Goal: Task Accomplishment & Management: Use online tool/utility

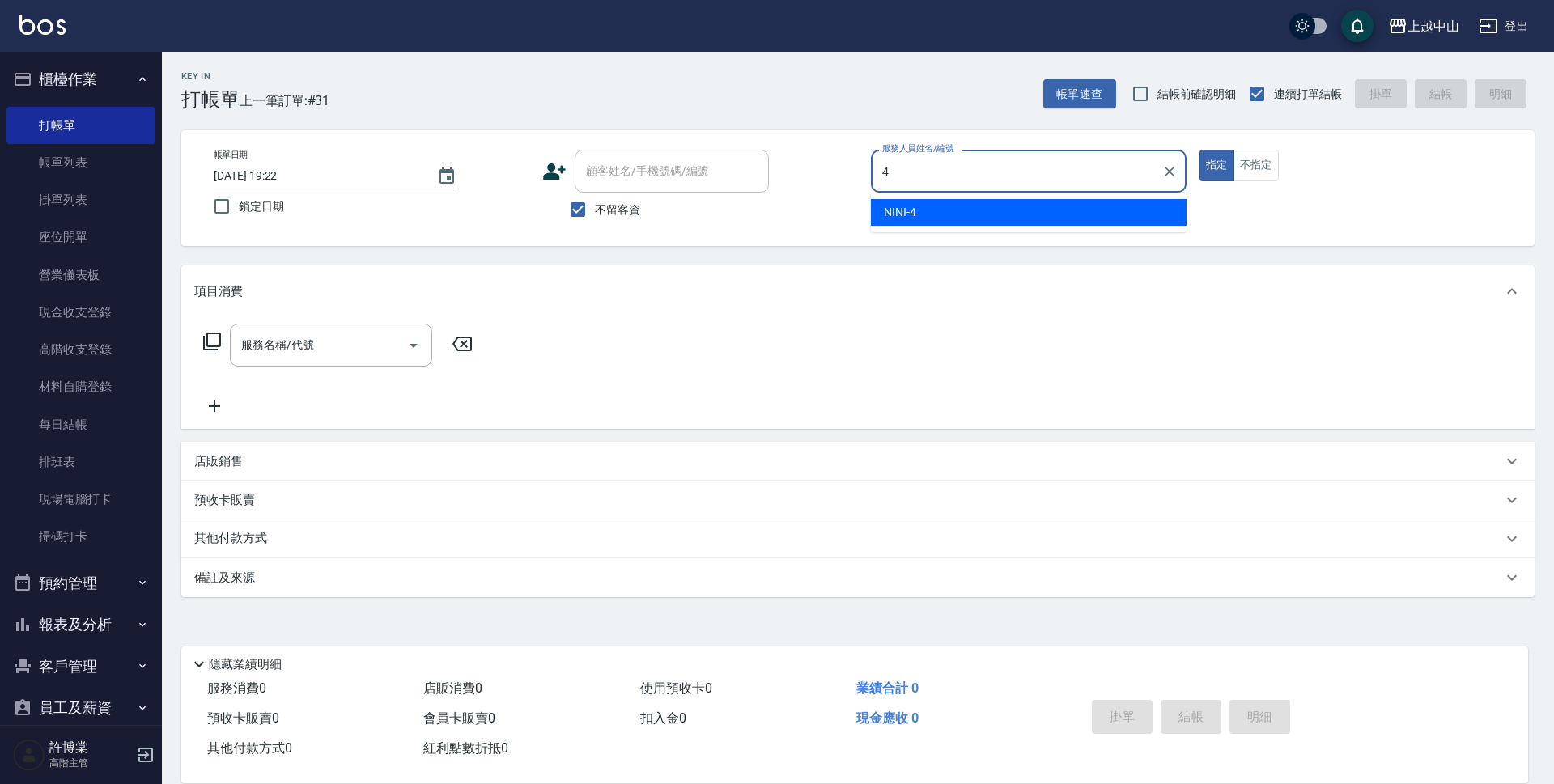
type input "NINI-4"
type button "true"
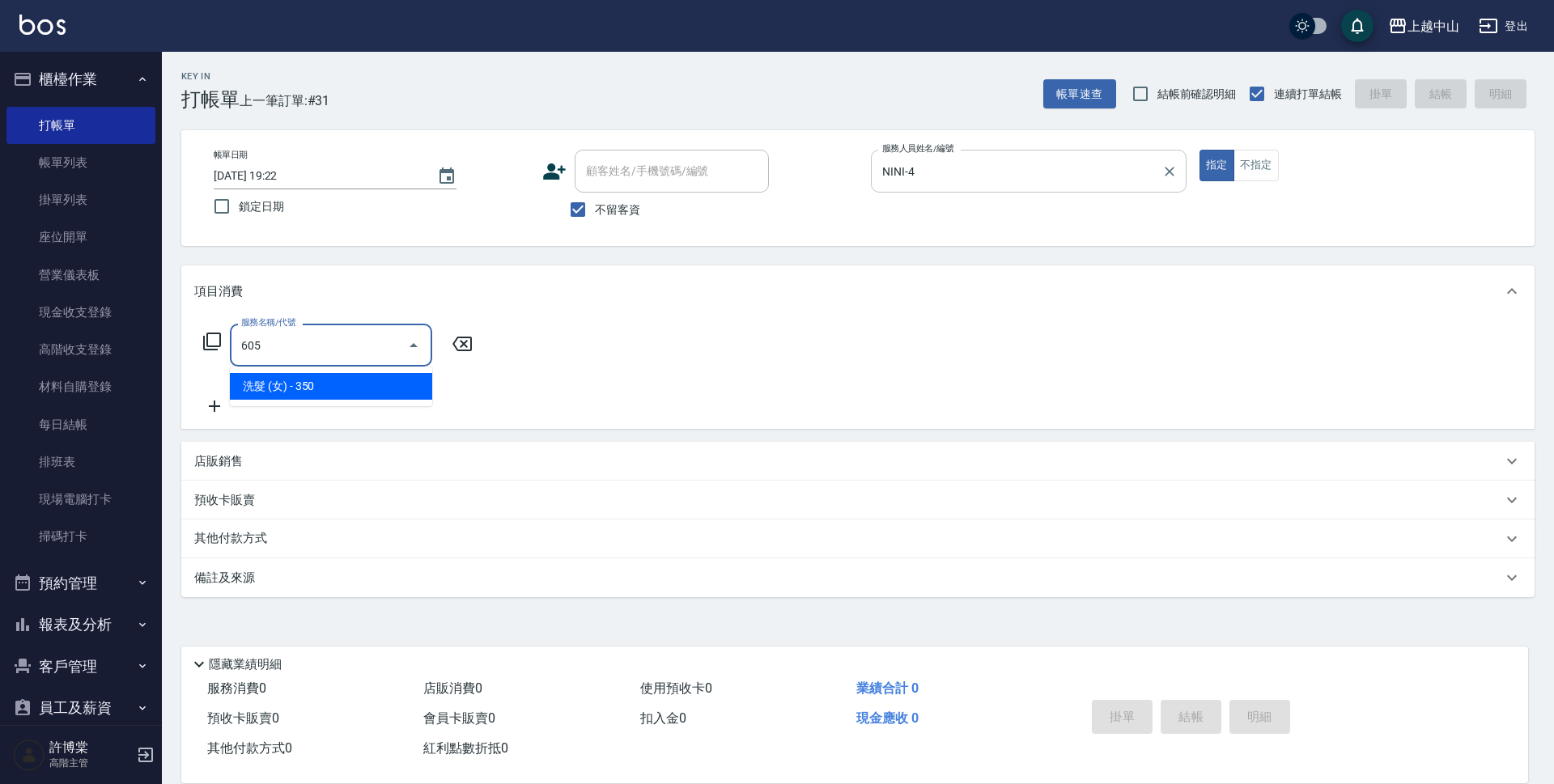
type input "洗髮 (女)(605)"
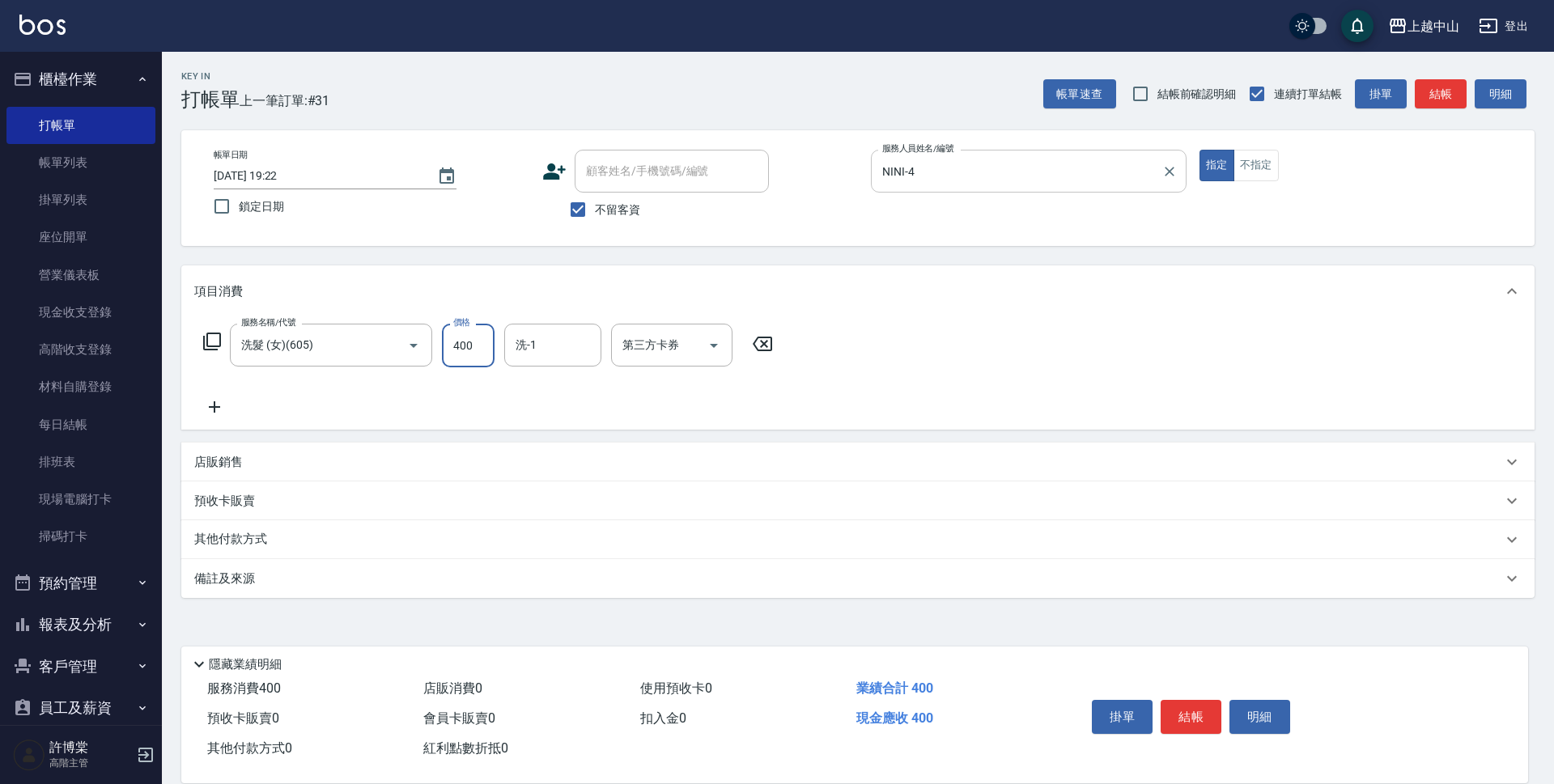
type input "400"
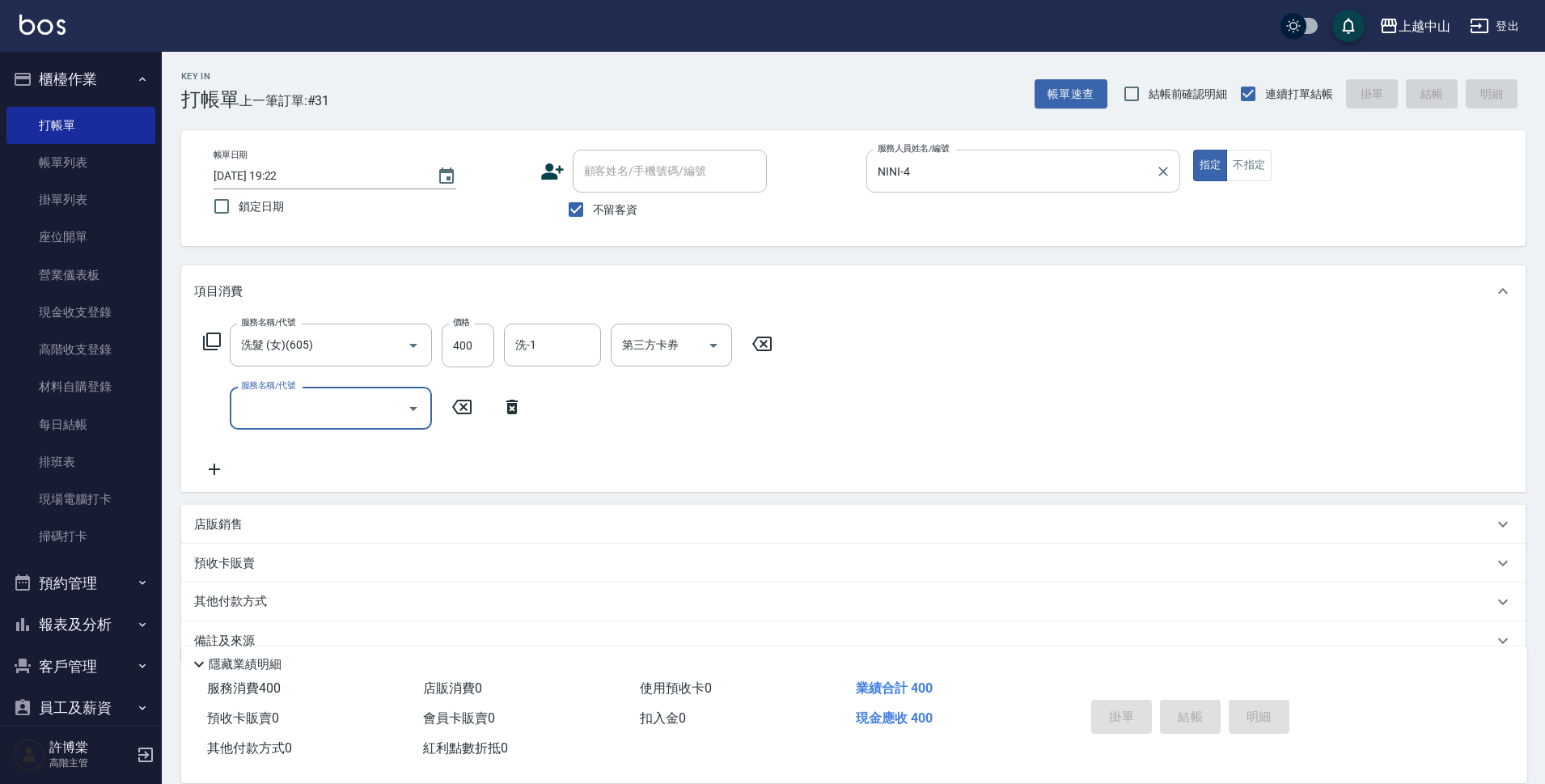
type input "2025/08/20 20:08"
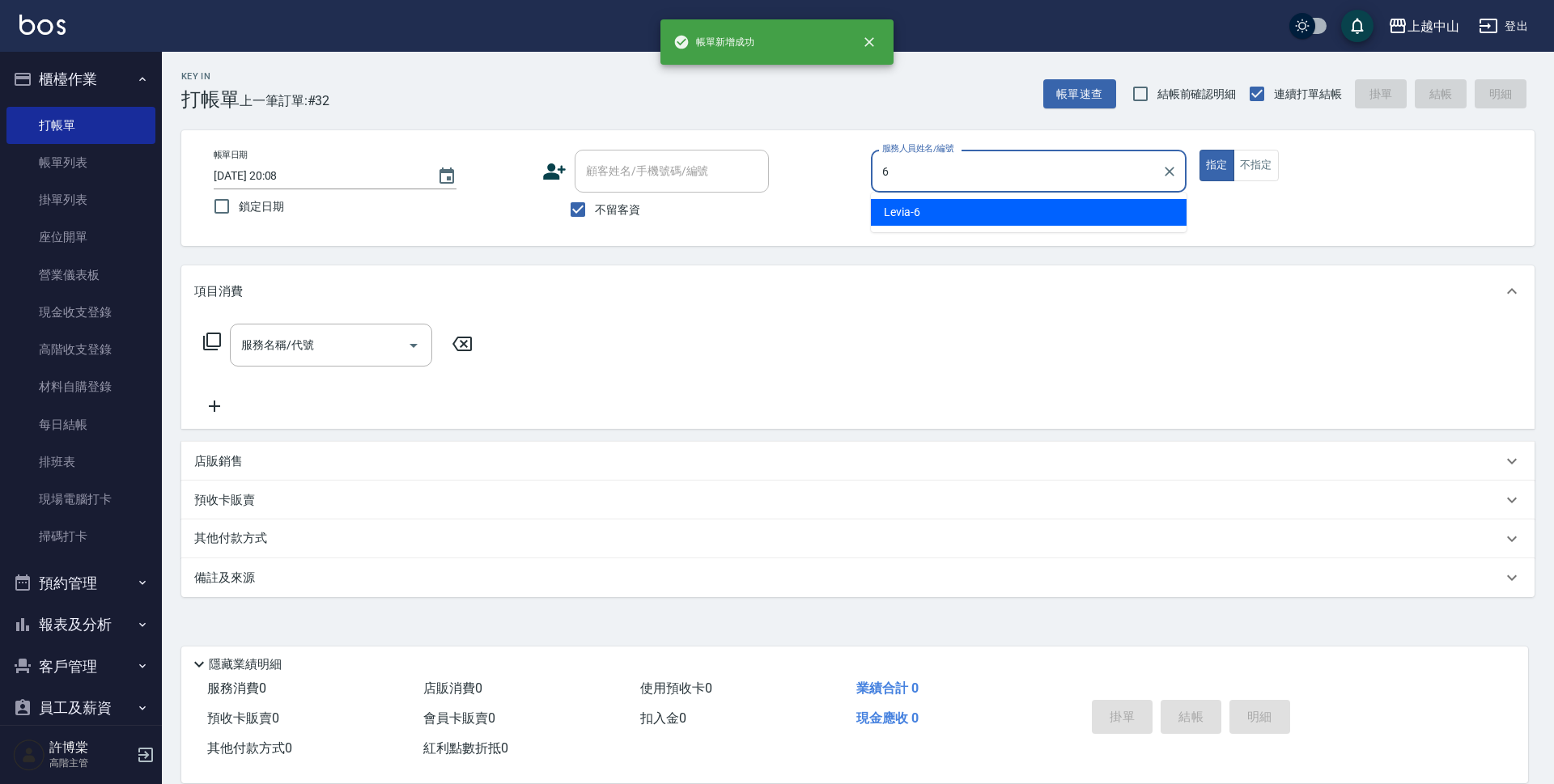
type input "Levia-6"
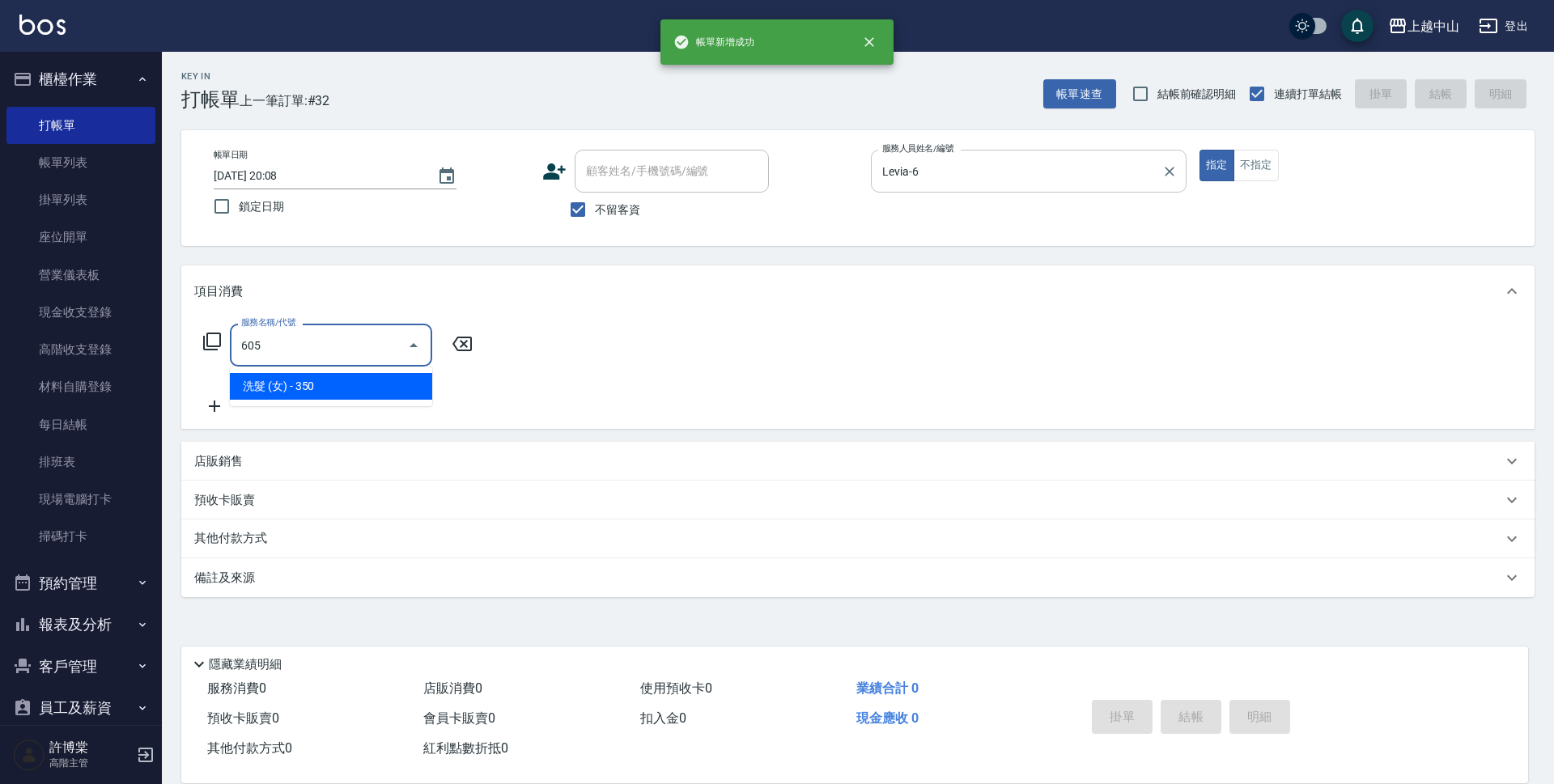
type input "洗髮 (女)(605)"
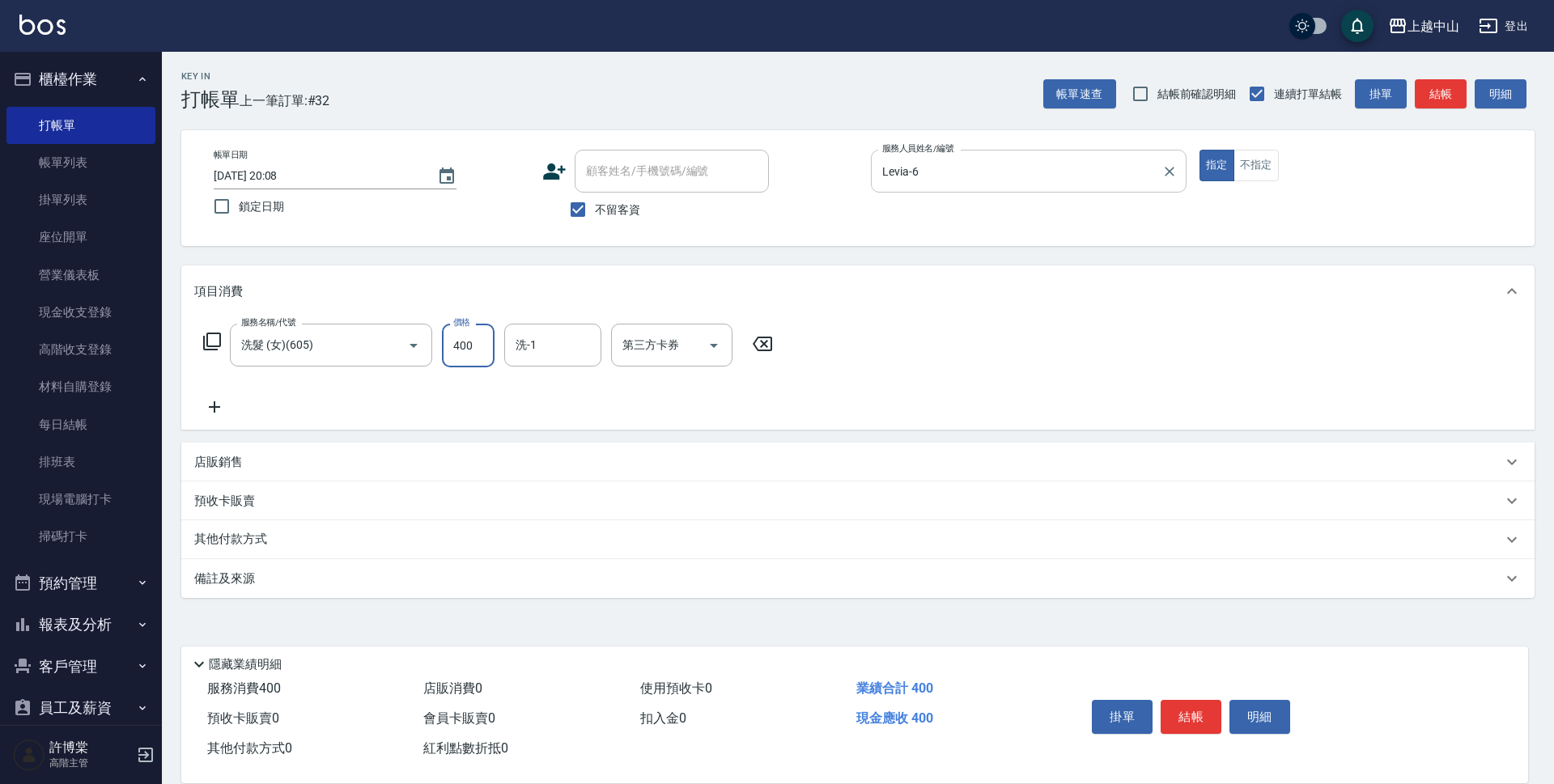
type input "400"
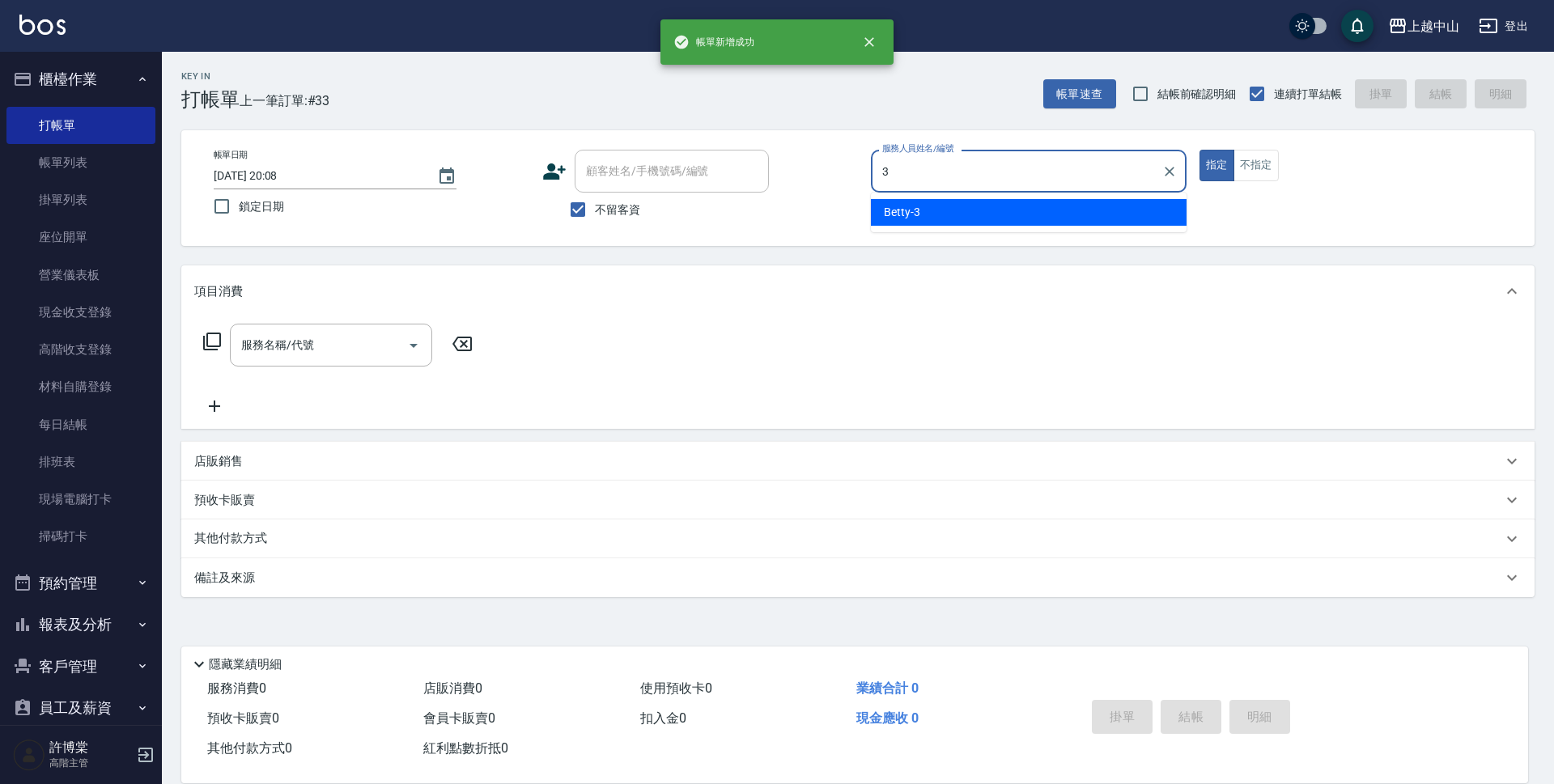
type input "Betty-3"
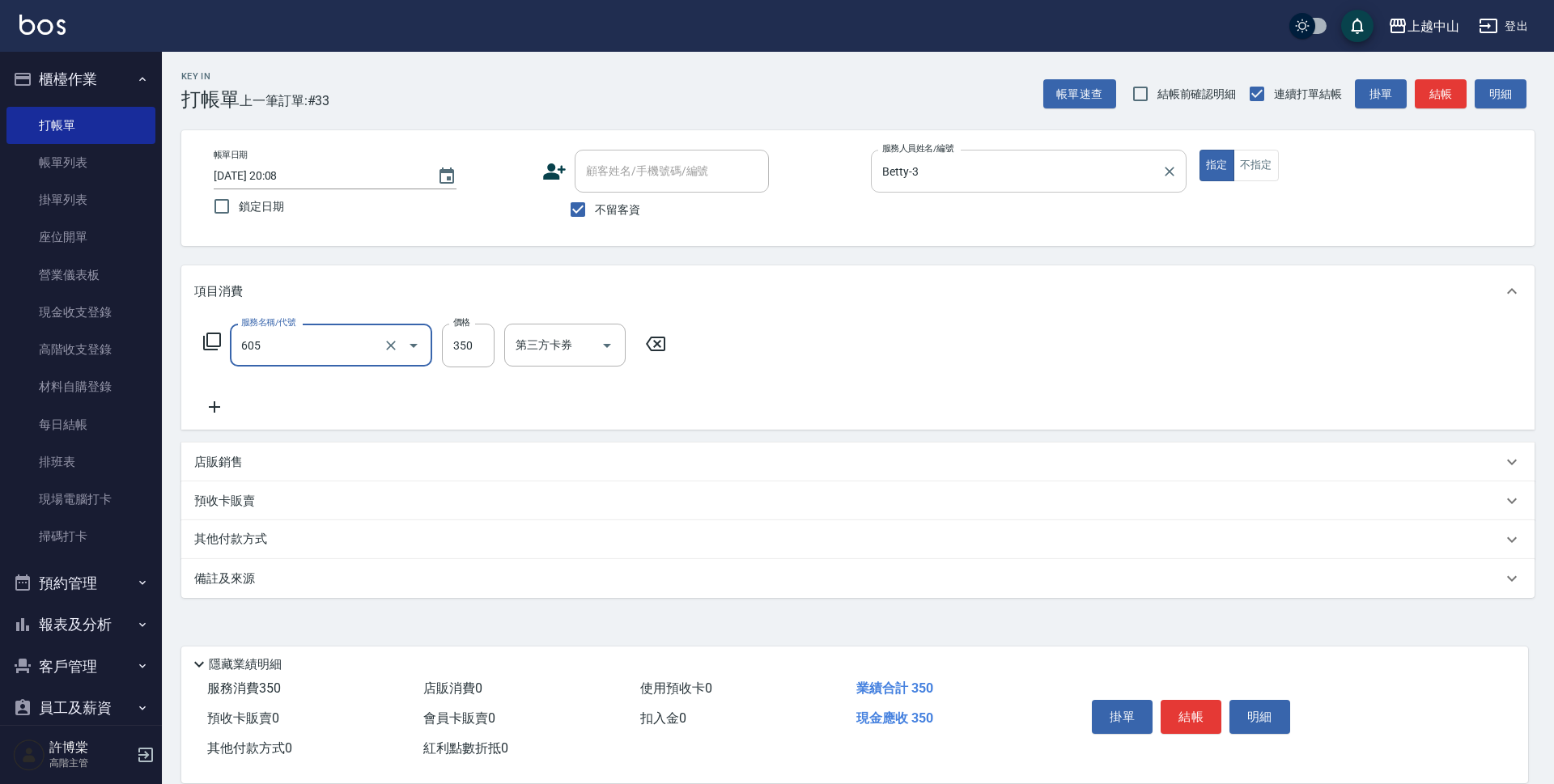
type input "洗髮 (女)(605)"
type input "400"
click at [555, 362] on div "洗-1" at bounding box center [552, 345] width 97 height 42
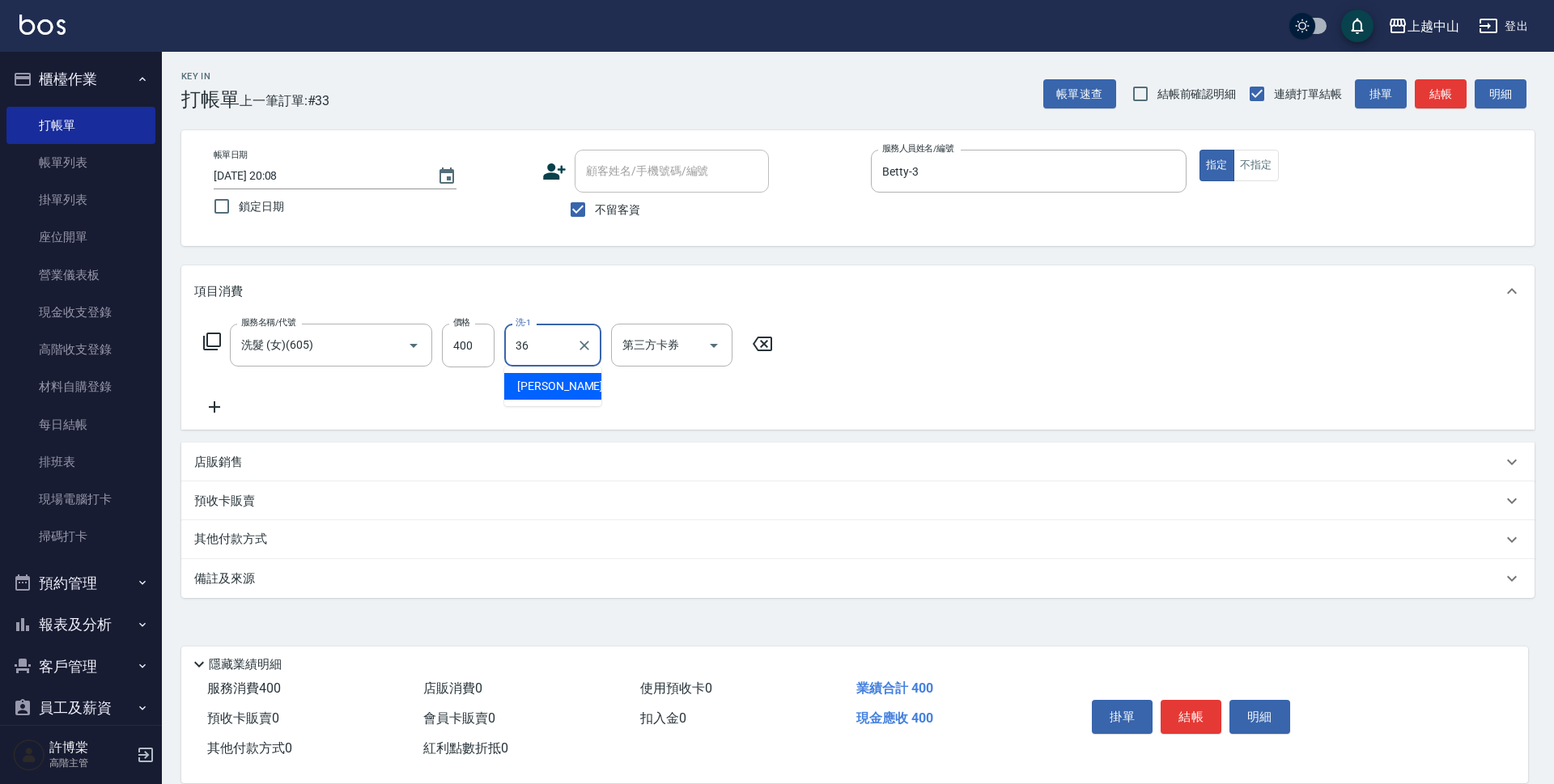
type input "薇慈-36"
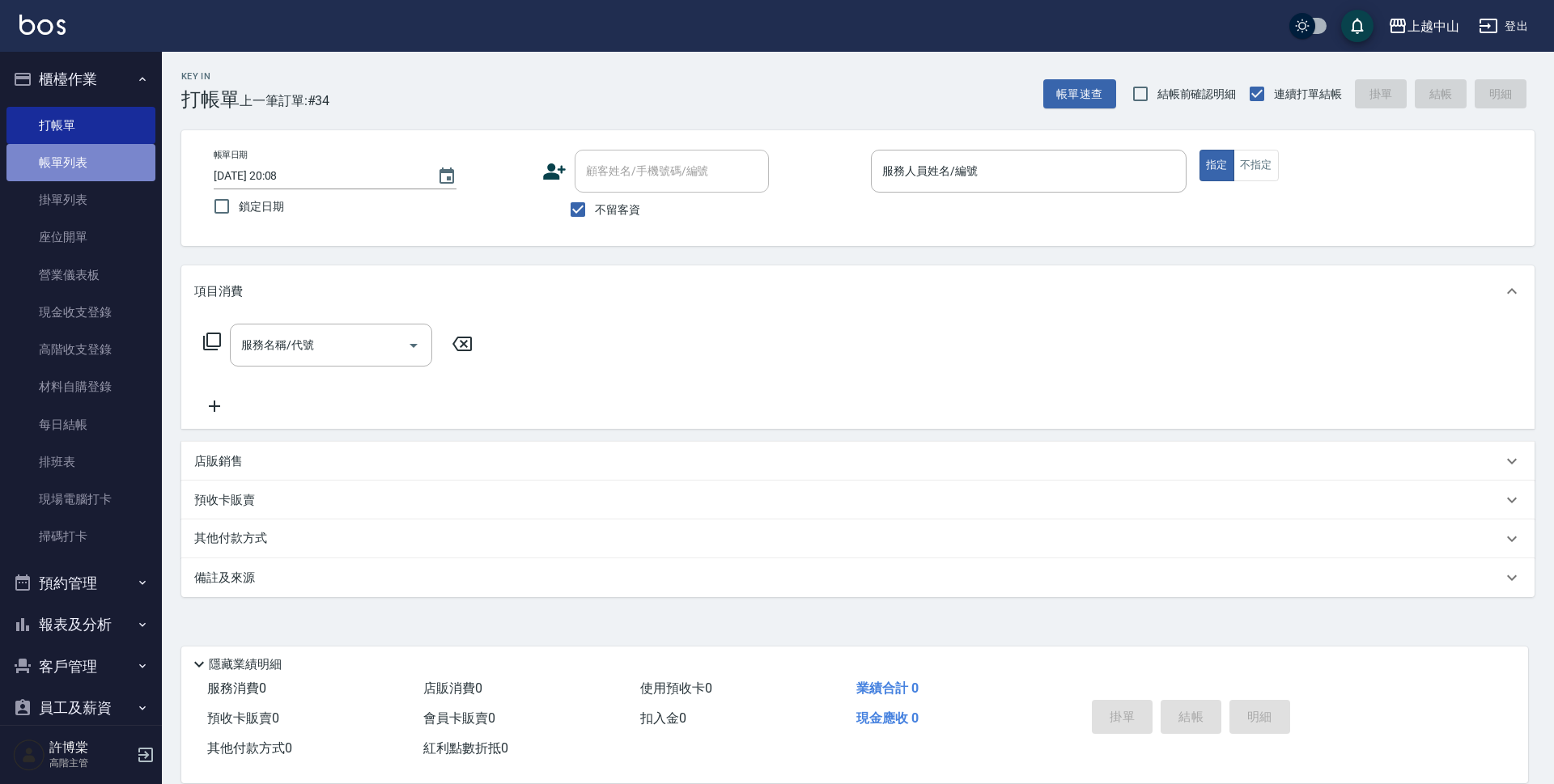
click at [110, 167] on link "帳單列表" at bounding box center [80, 162] width 149 height 37
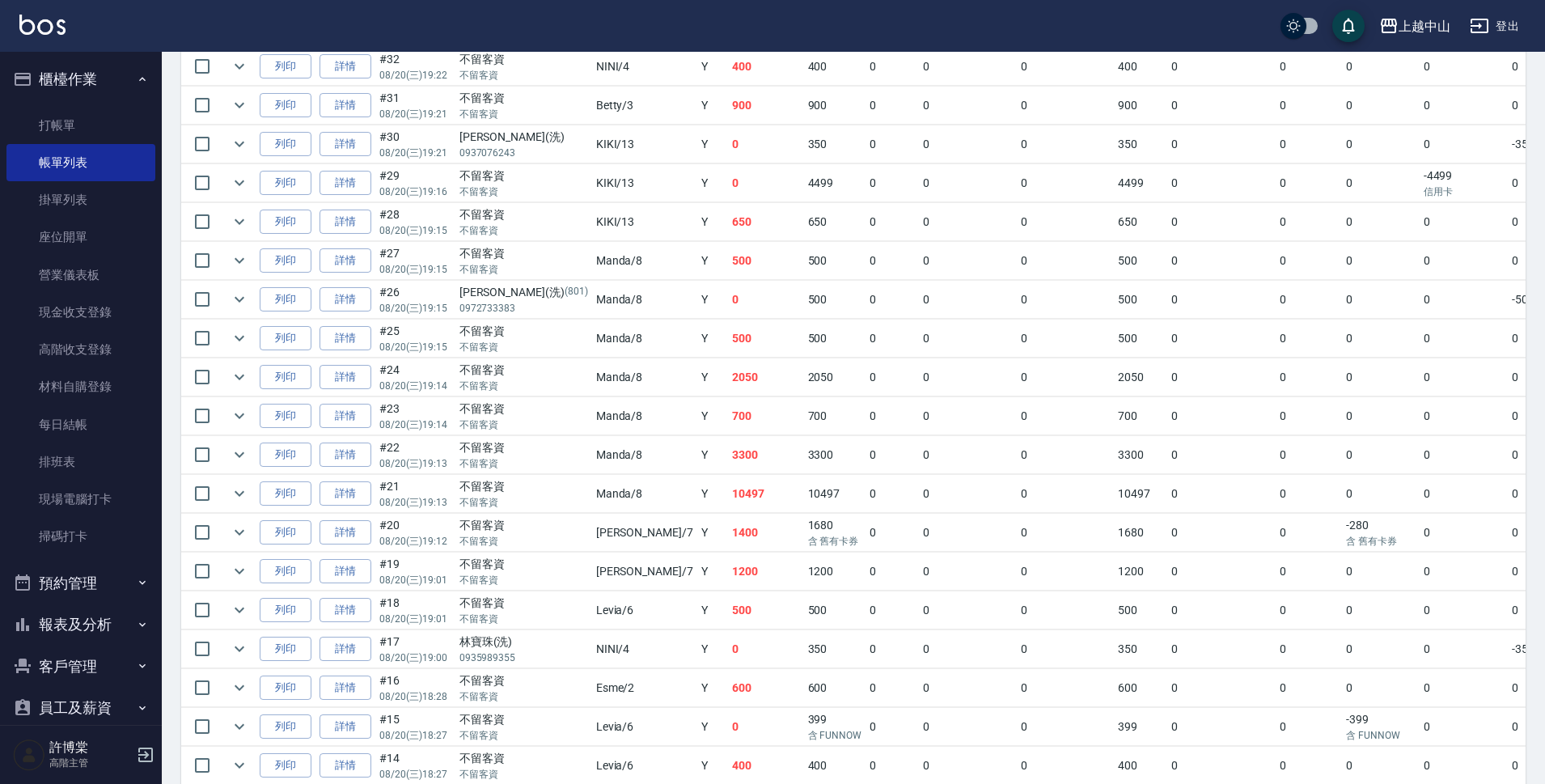
scroll to position [562, 0]
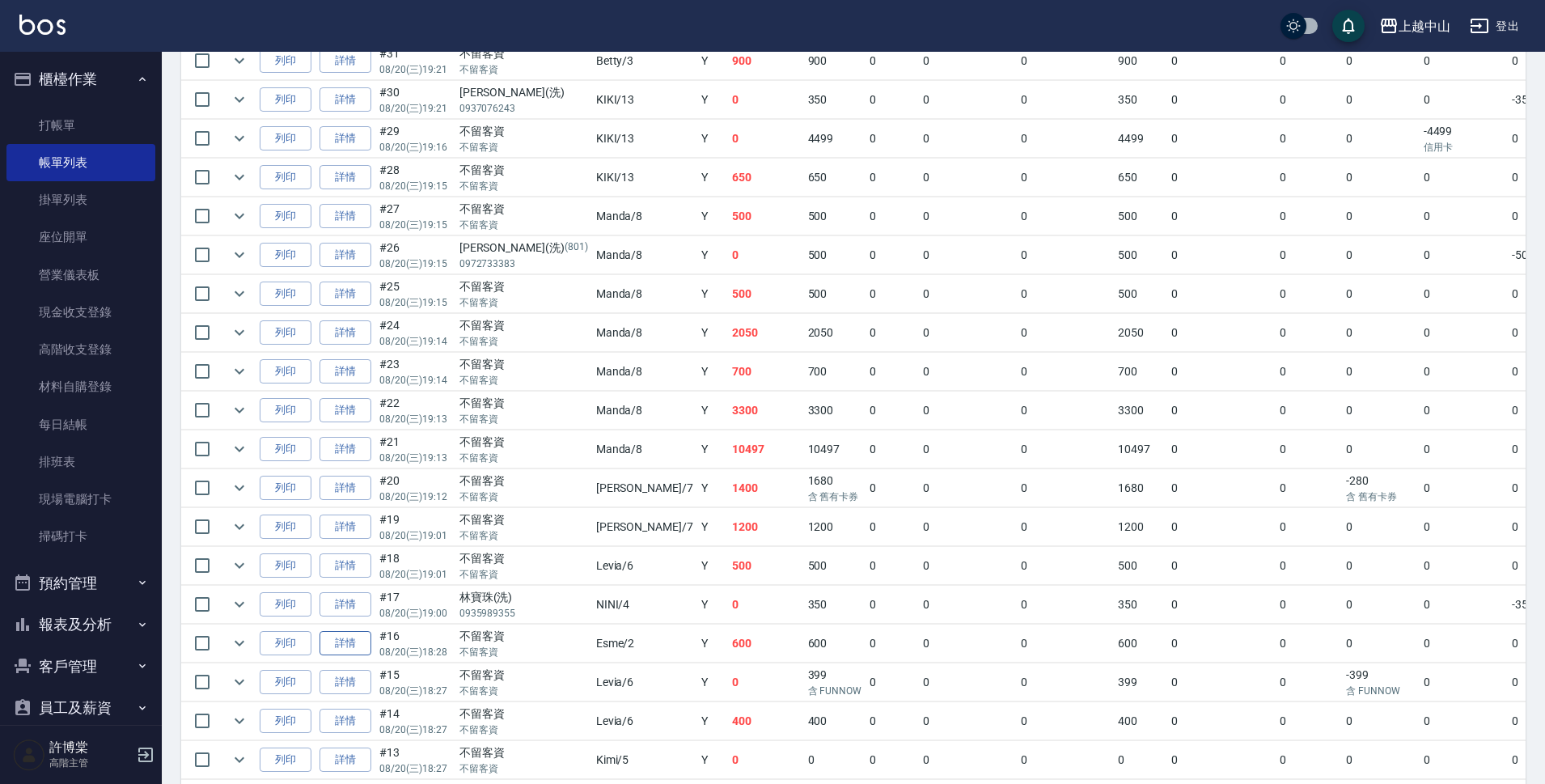
click at [360, 654] on link "詳情" at bounding box center [345, 643] width 52 height 25
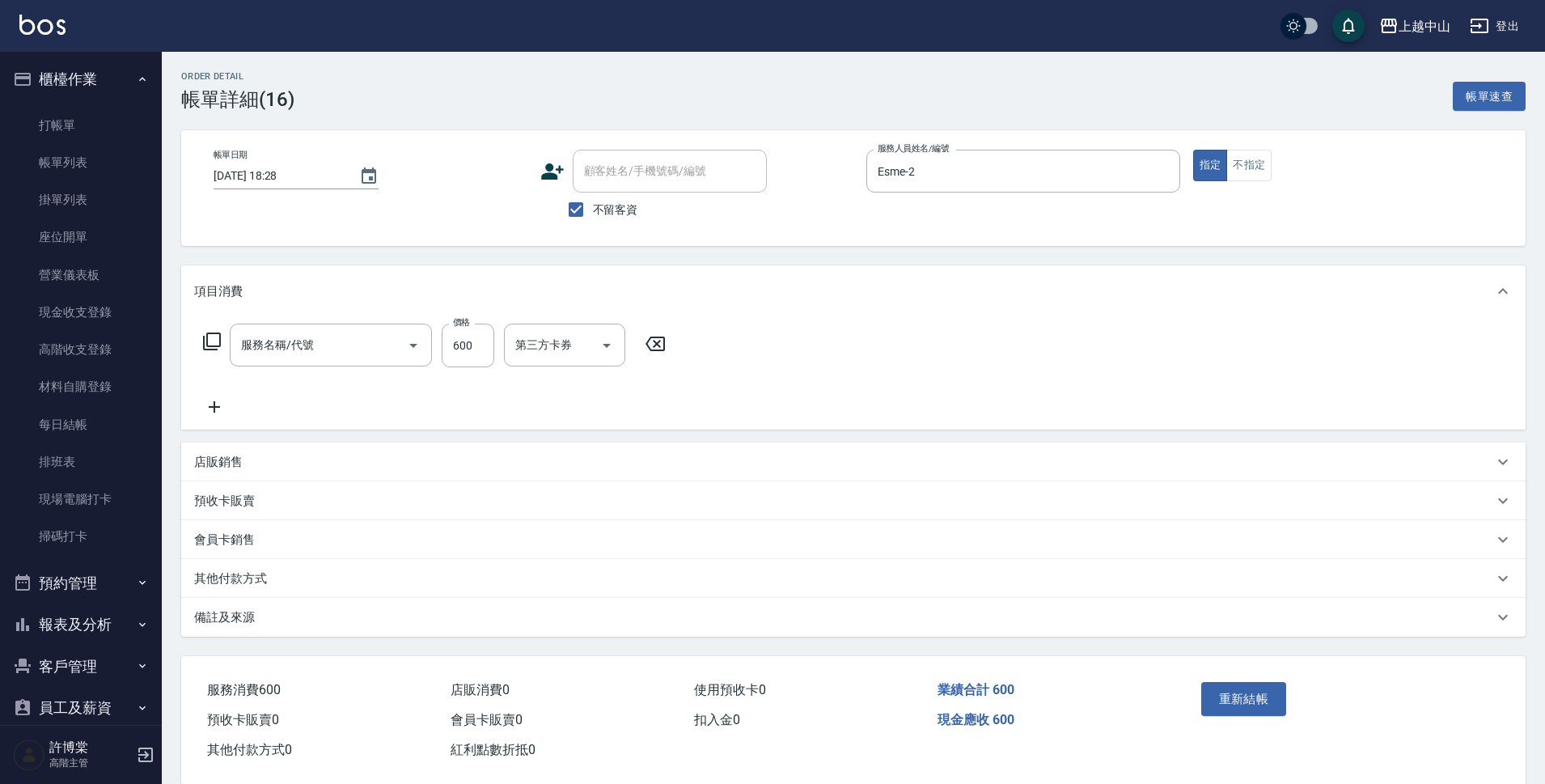
type input "2025/08/20 18:28"
checkbox input "true"
type input "Esme-2"
click at [550, 339] on input "洗-1" at bounding box center [552, 345] width 82 height 29
type input "俊彥-39"
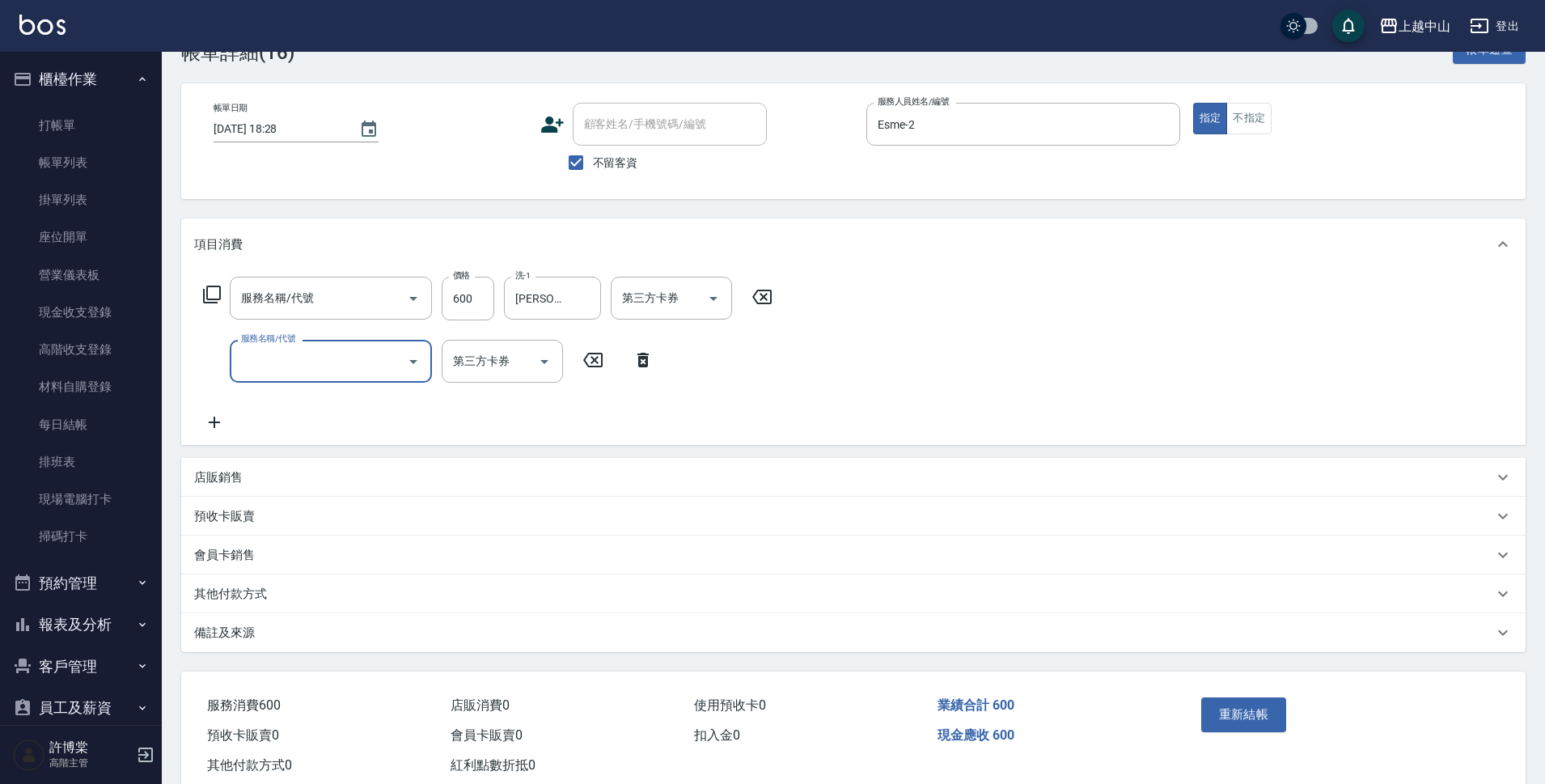
scroll to position [89, 0]
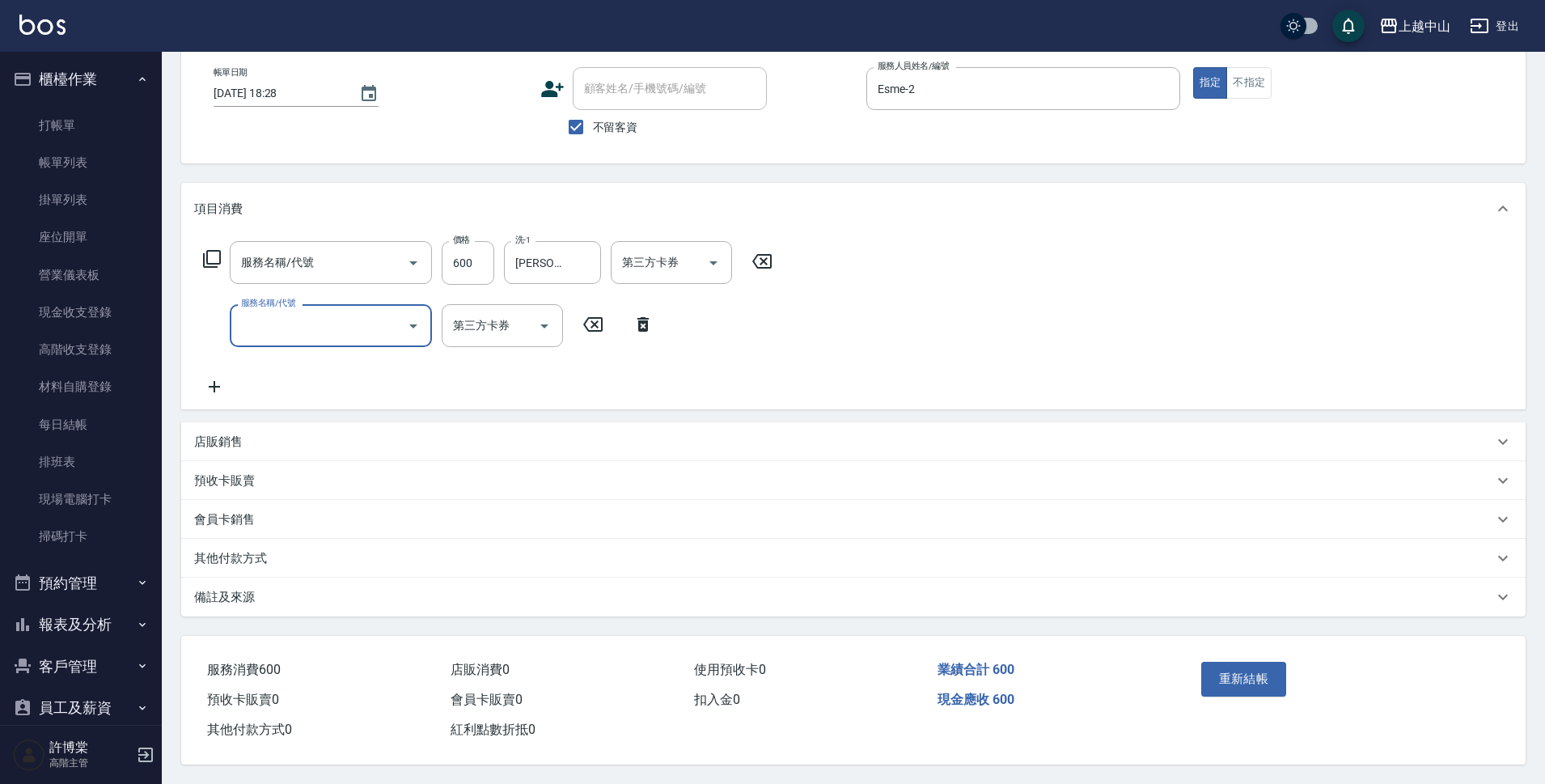
type input "洗+剪(811)"
click at [1248, 667] on button "重新結帳" at bounding box center [1243, 678] width 86 height 34
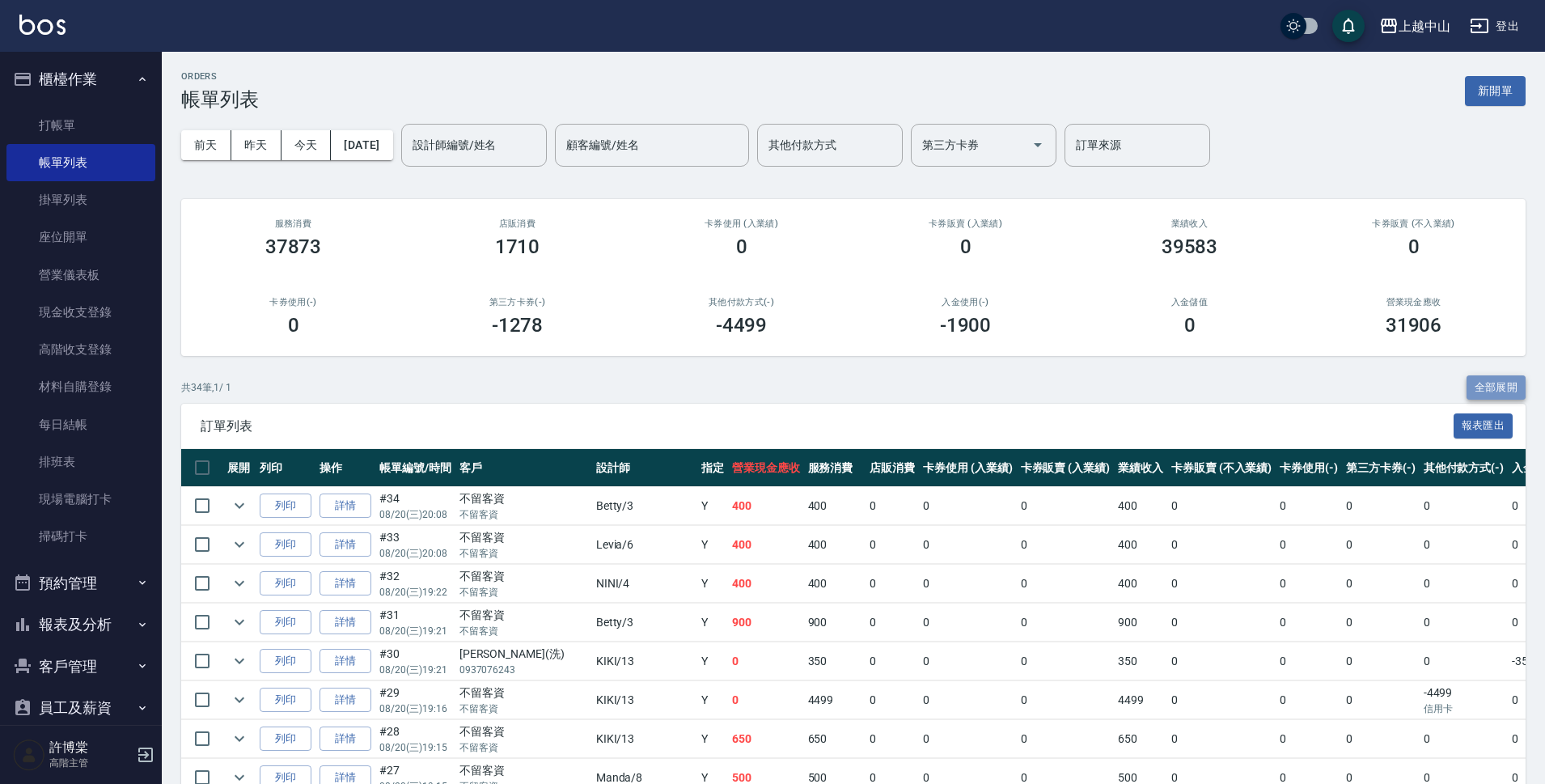
click at [1487, 383] on button "全部展開" at bounding box center [1496, 387] width 60 height 25
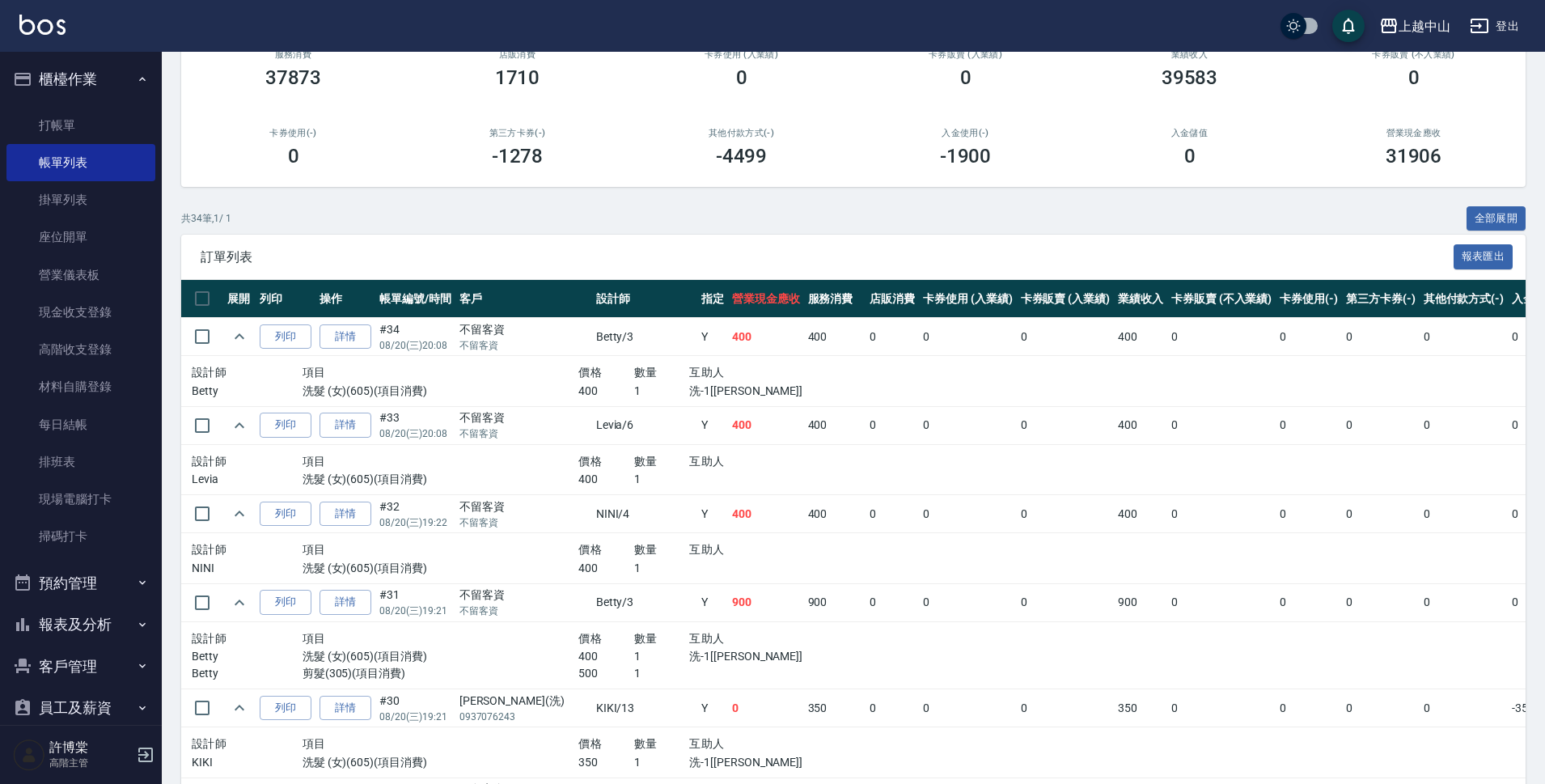
scroll to position [148, 0]
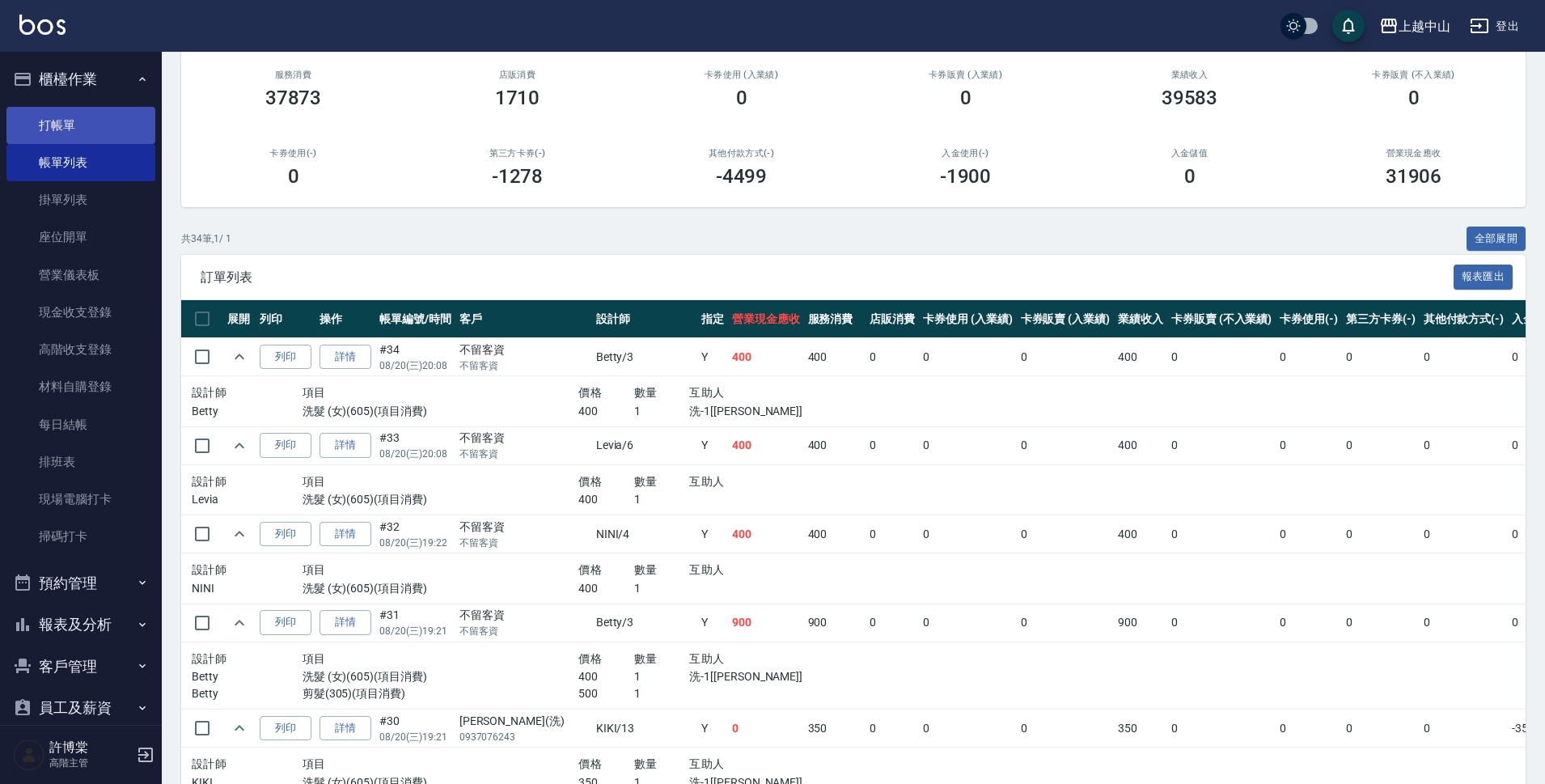
click at [110, 123] on link "打帳單" at bounding box center [80, 125] width 149 height 37
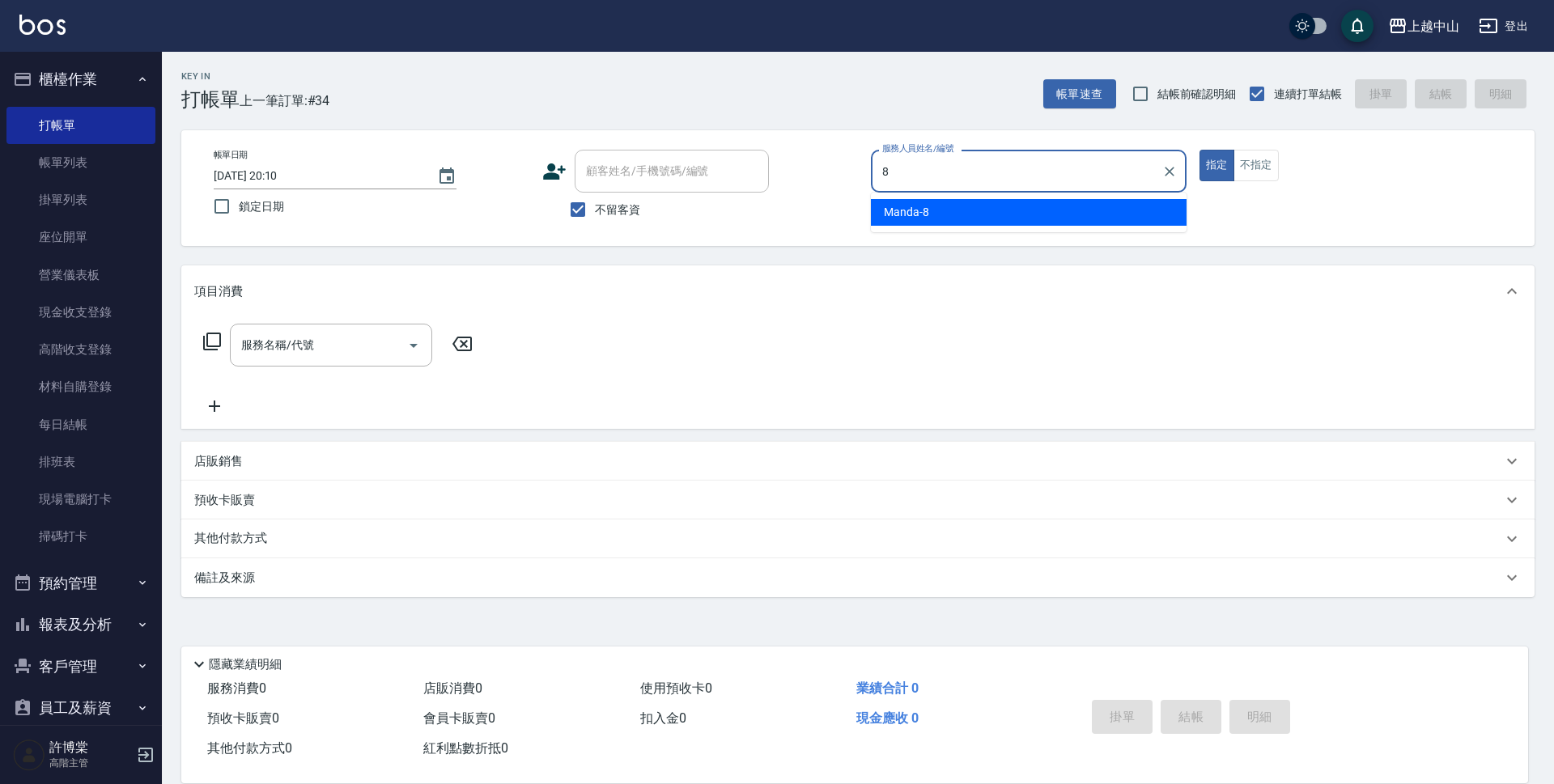
type input "Manda-8"
type button "true"
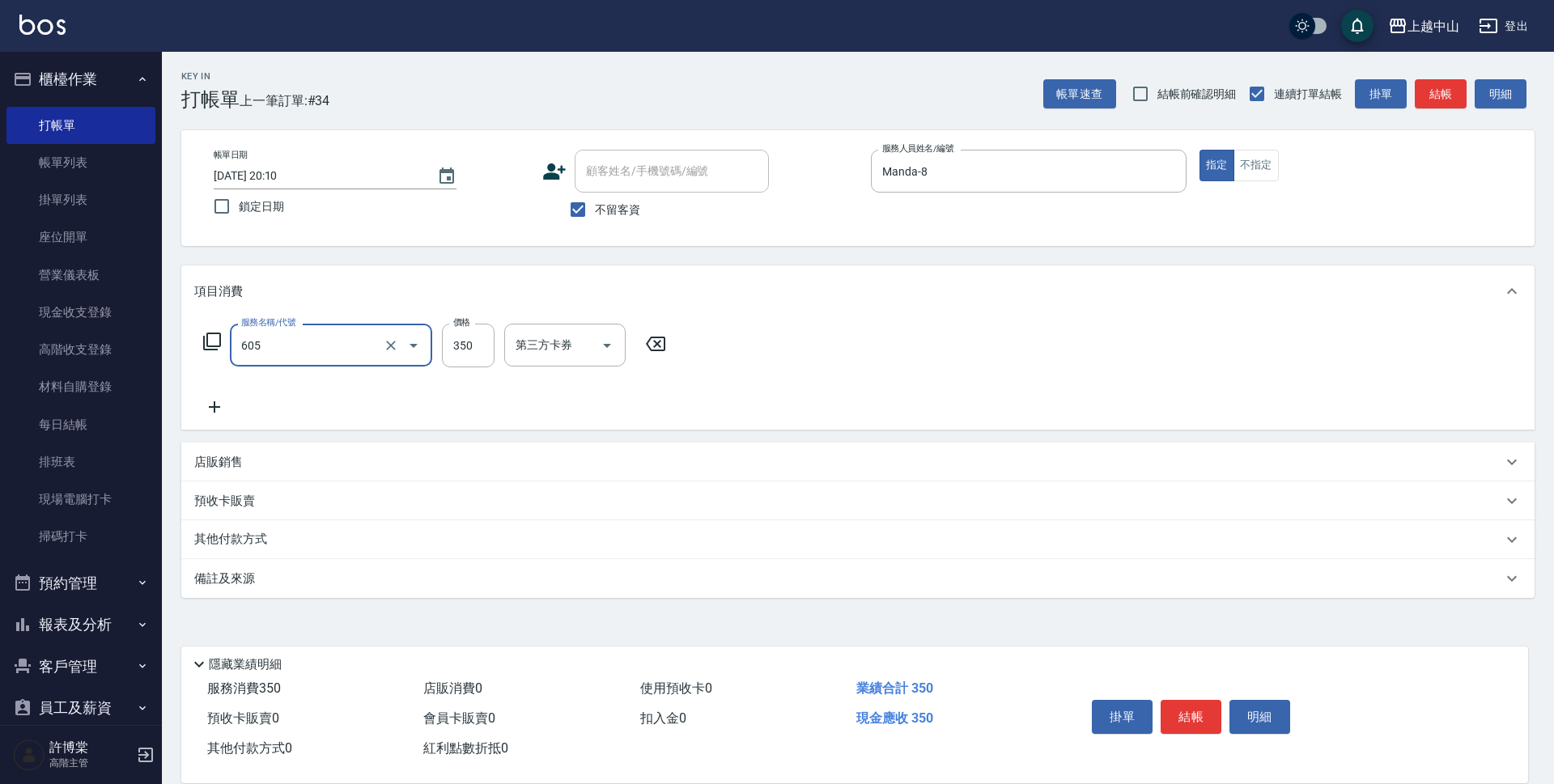
type input "洗髮 (女)(605)"
click at [761, 344] on icon at bounding box center [762, 343] width 41 height 19
type input "洗+剪(811)"
type input "700"
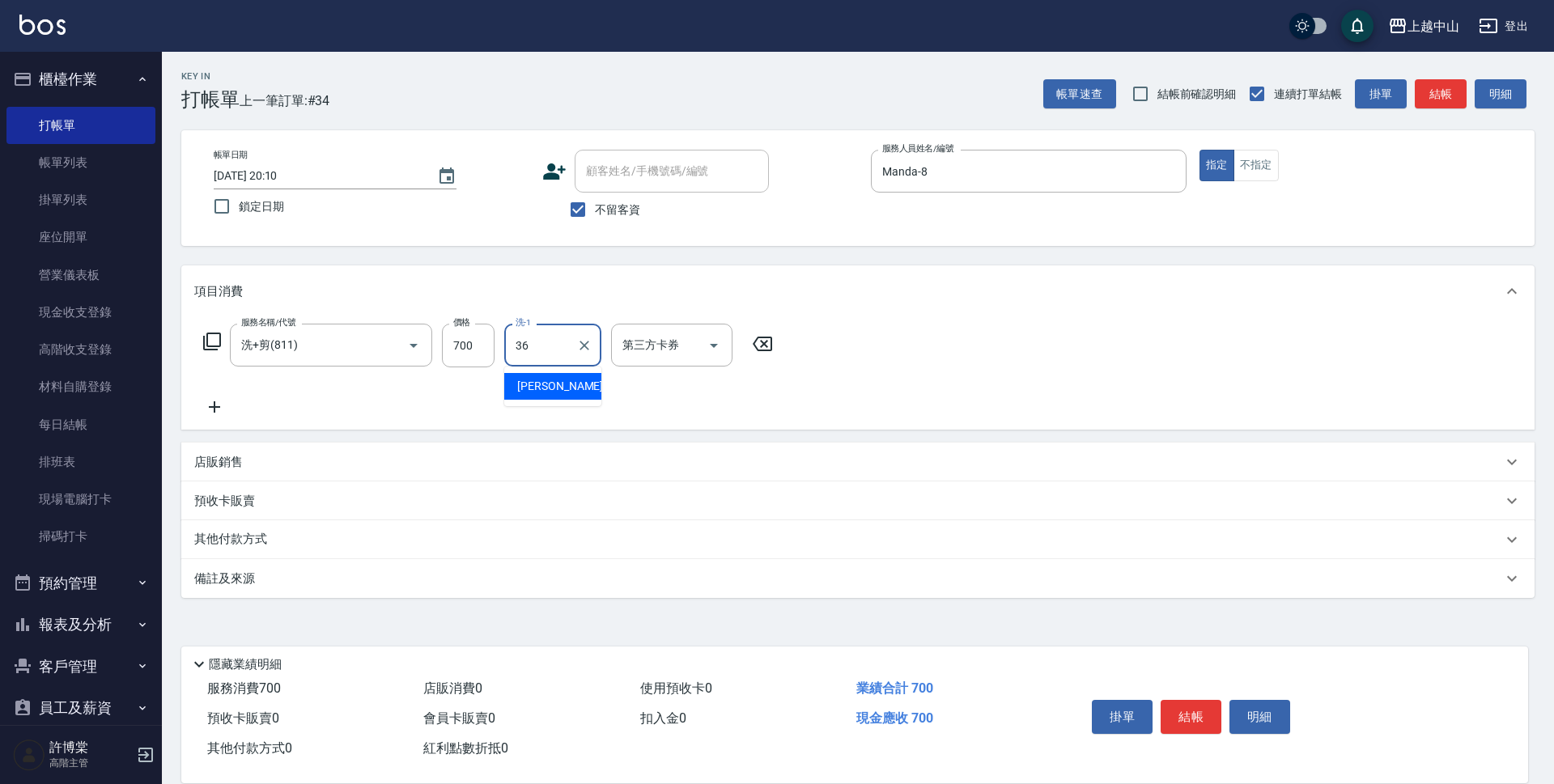
type input "薇慈-36"
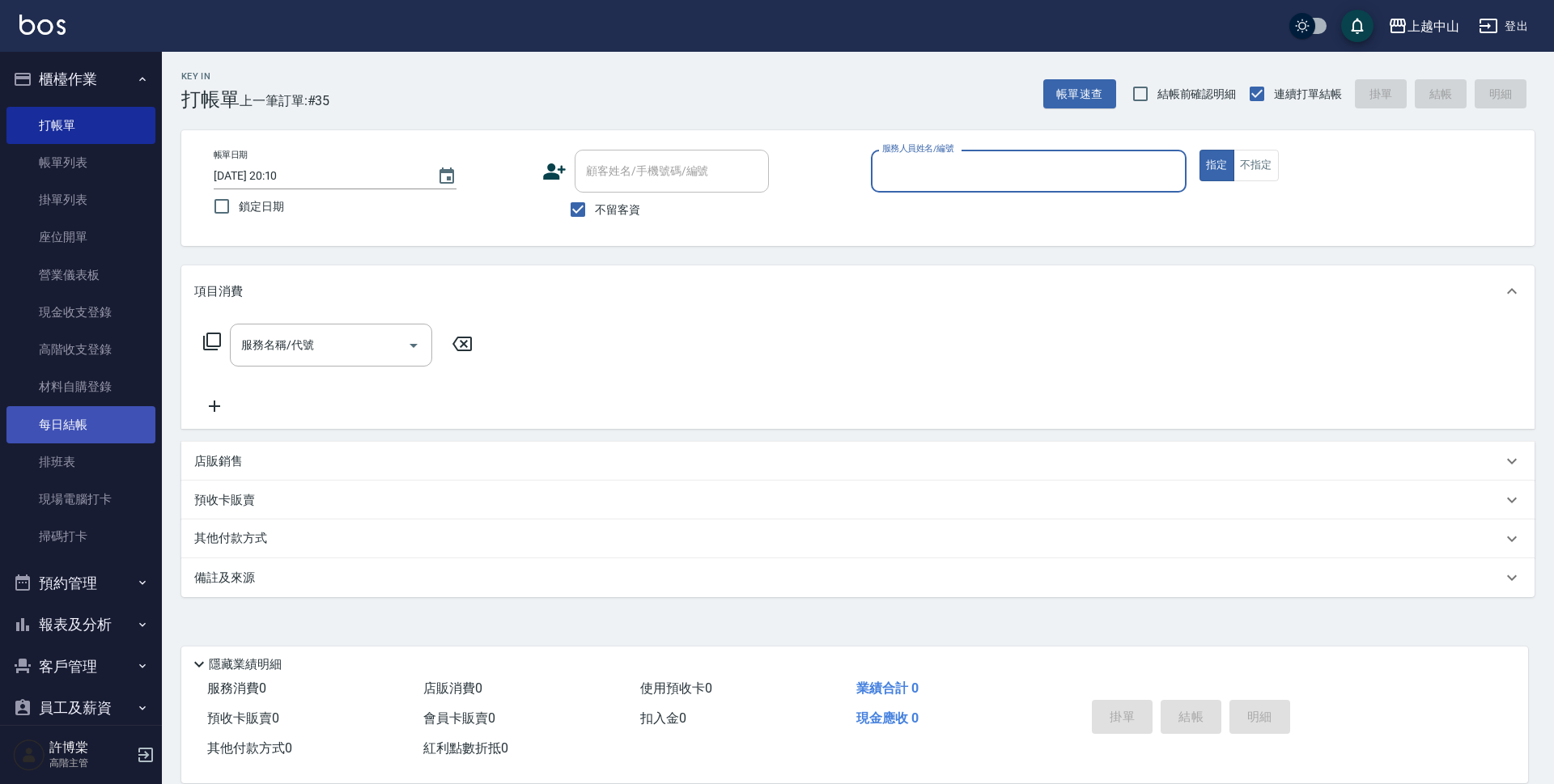
click at [74, 422] on link "每日結帳" at bounding box center [80, 424] width 149 height 37
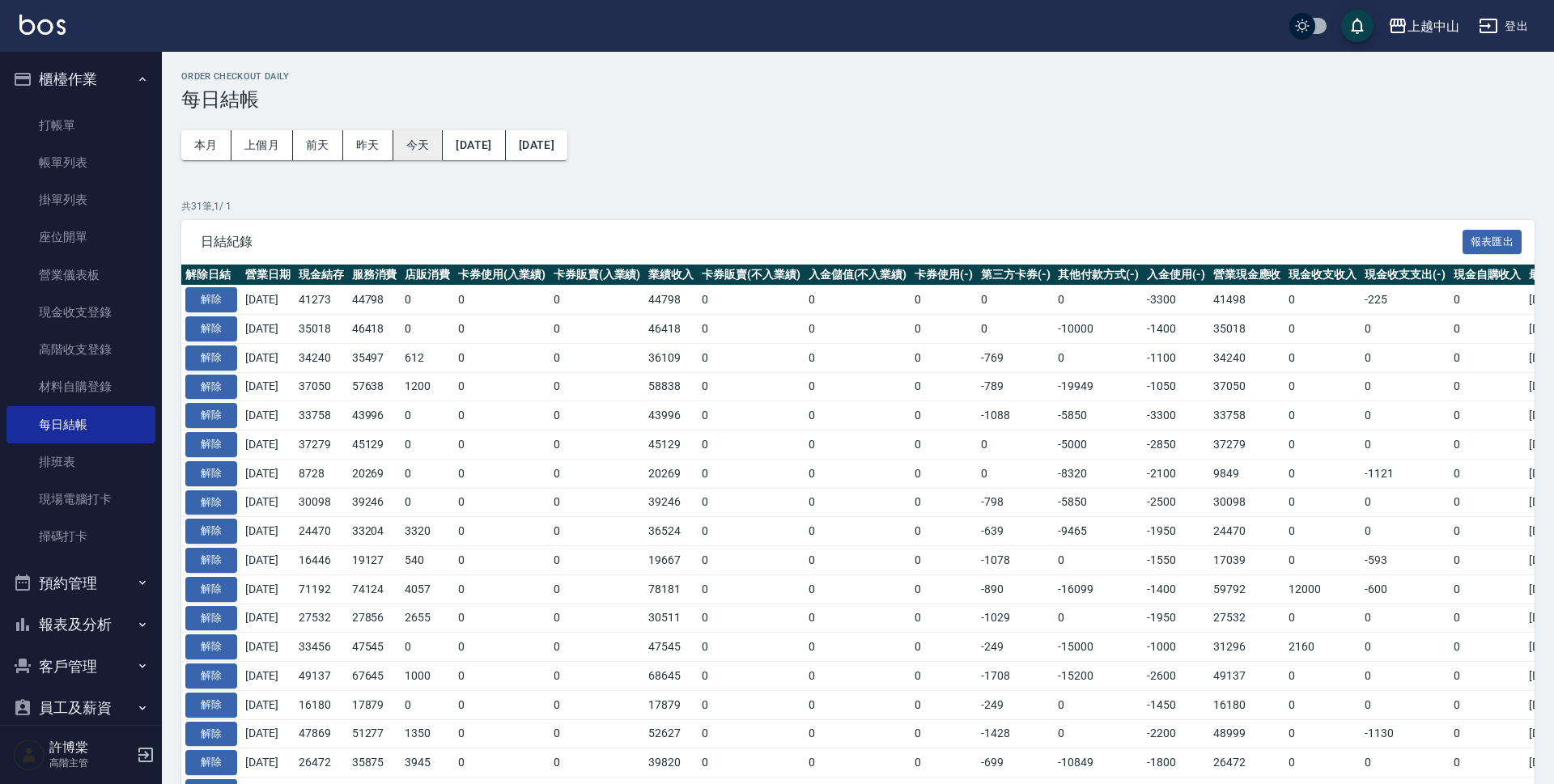
click at [412, 139] on button "今天" at bounding box center [418, 145] width 50 height 30
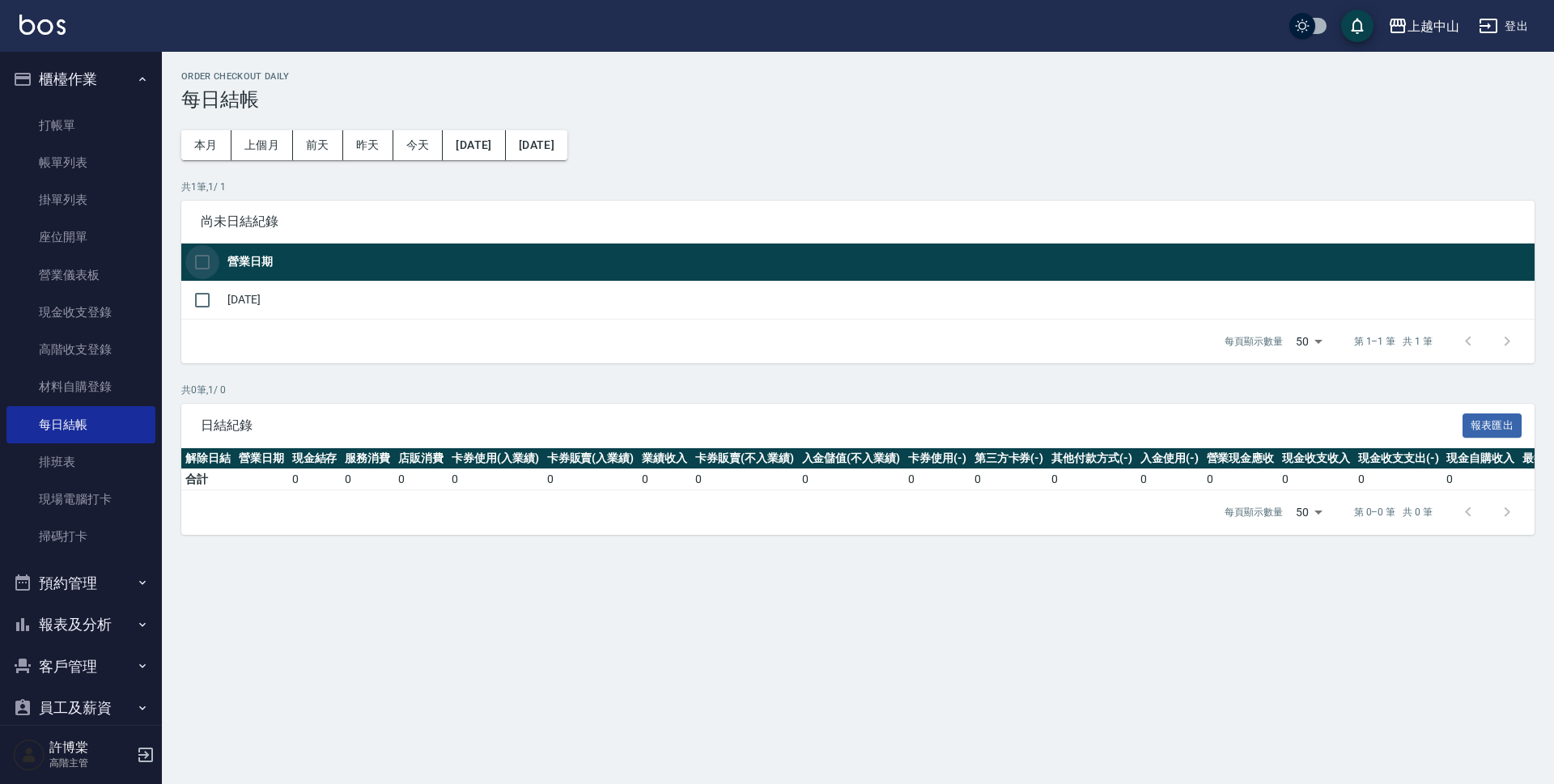
click at [199, 254] on input "checkbox" at bounding box center [202, 262] width 34 height 34
checkbox input "true"
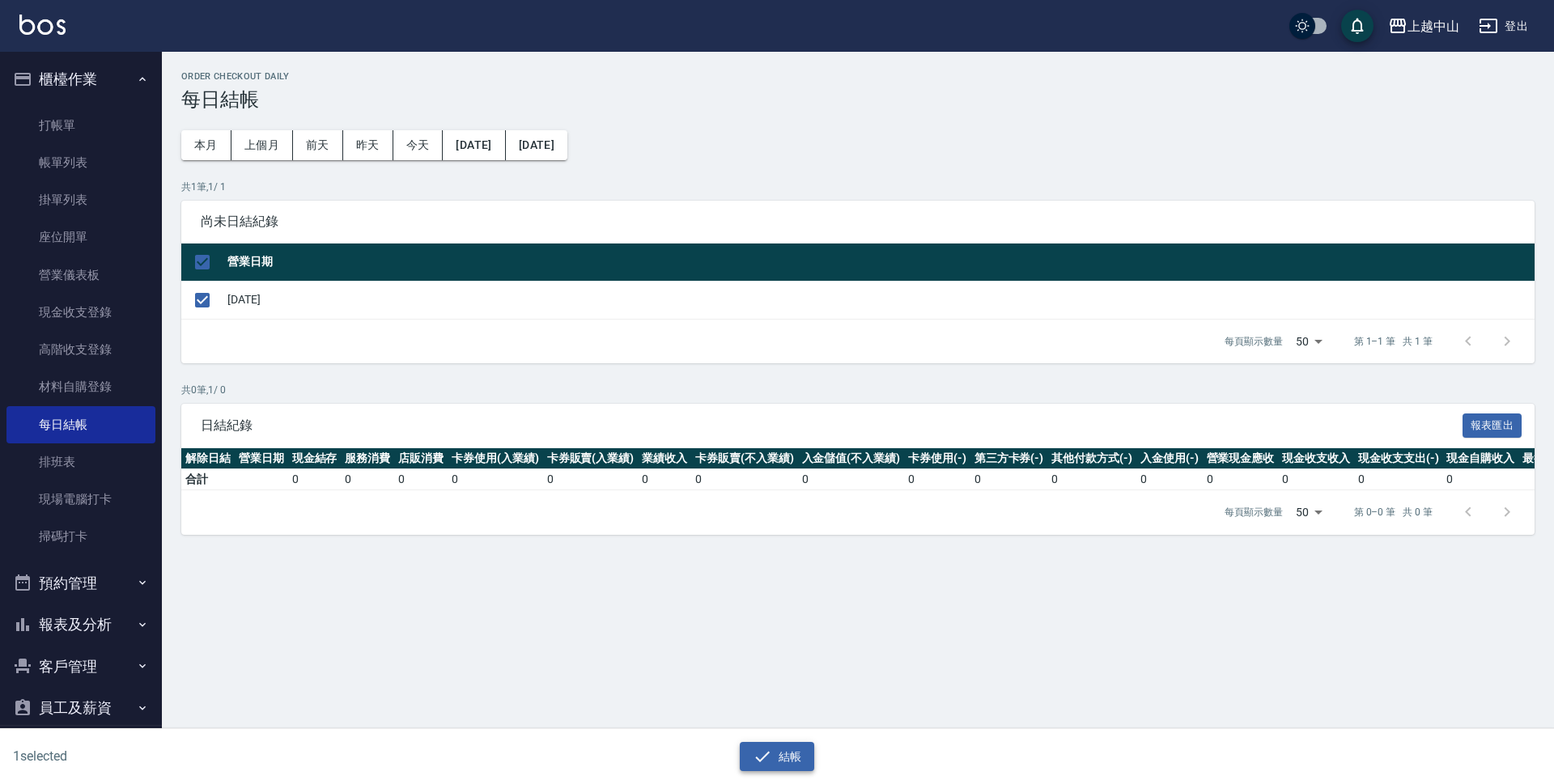
click at [788, 749] on button "結帳" at bounding box center [778, 756] width 76 height 30
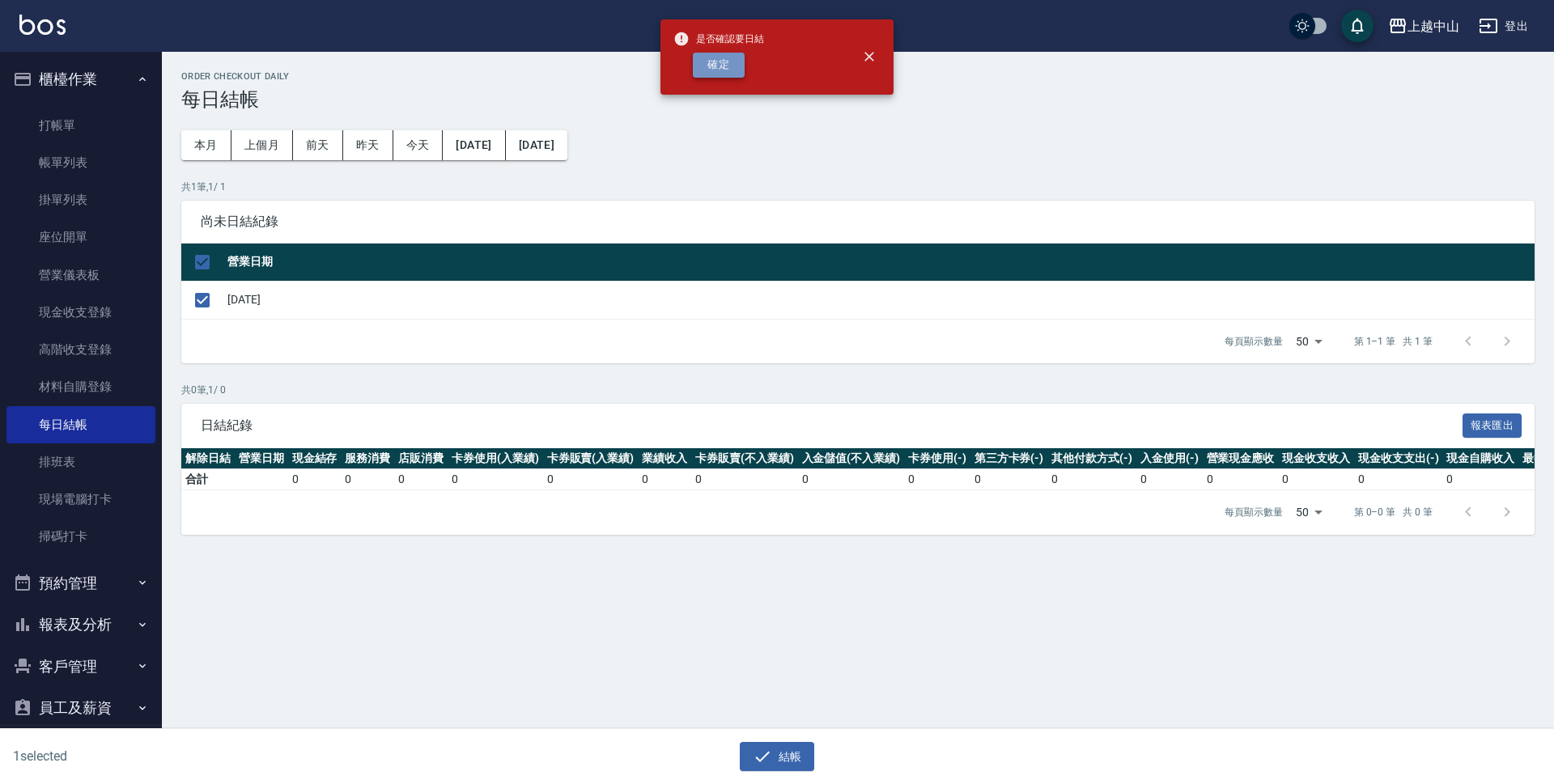
click at [721, 61] on button "確定" at bounding box center [719, 65] width 52 height 25
checkbox input "false"
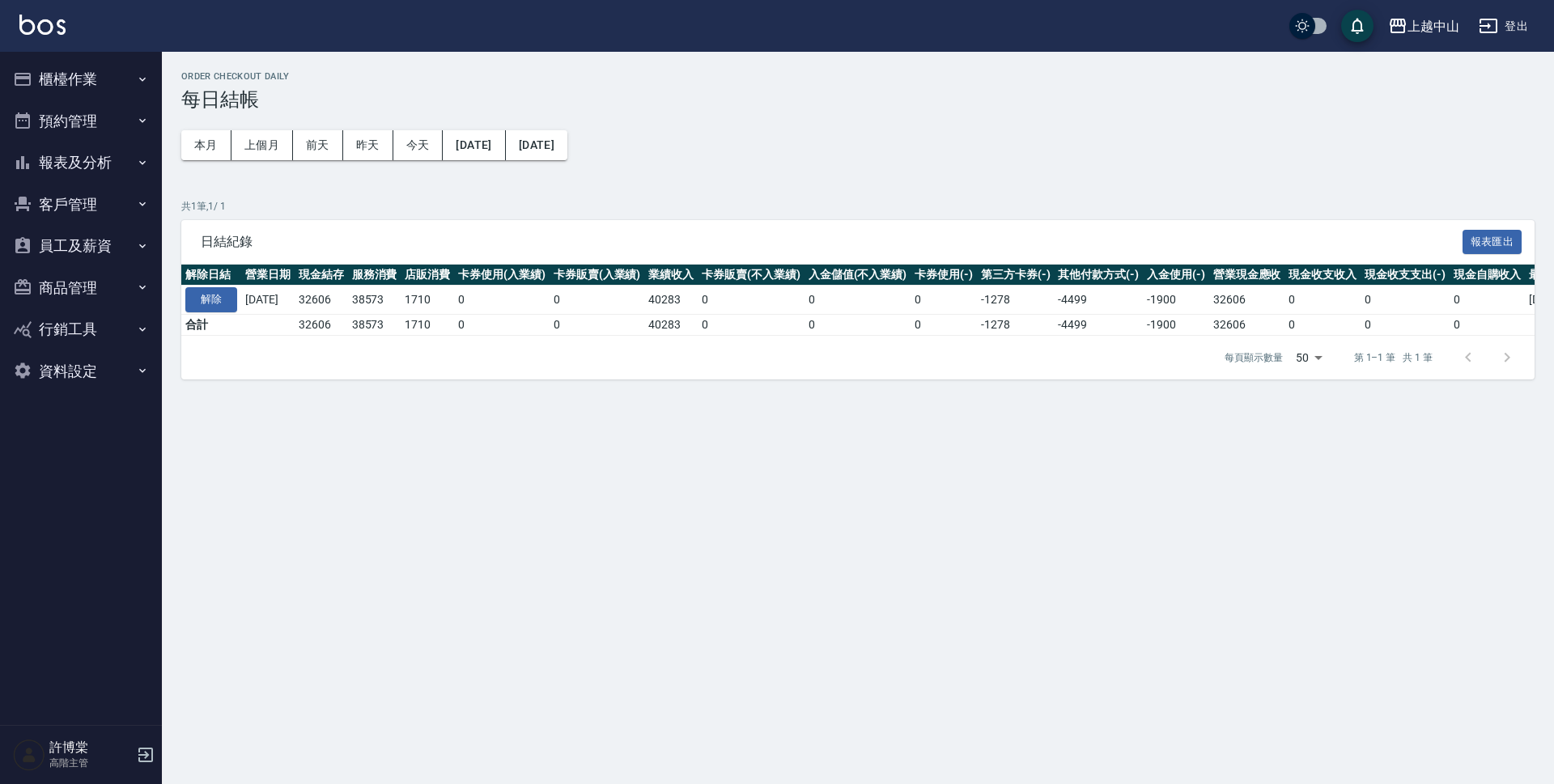
click at [95, 161] on button "報表及分析" at bounding box center [80, 162] width 149 height 42
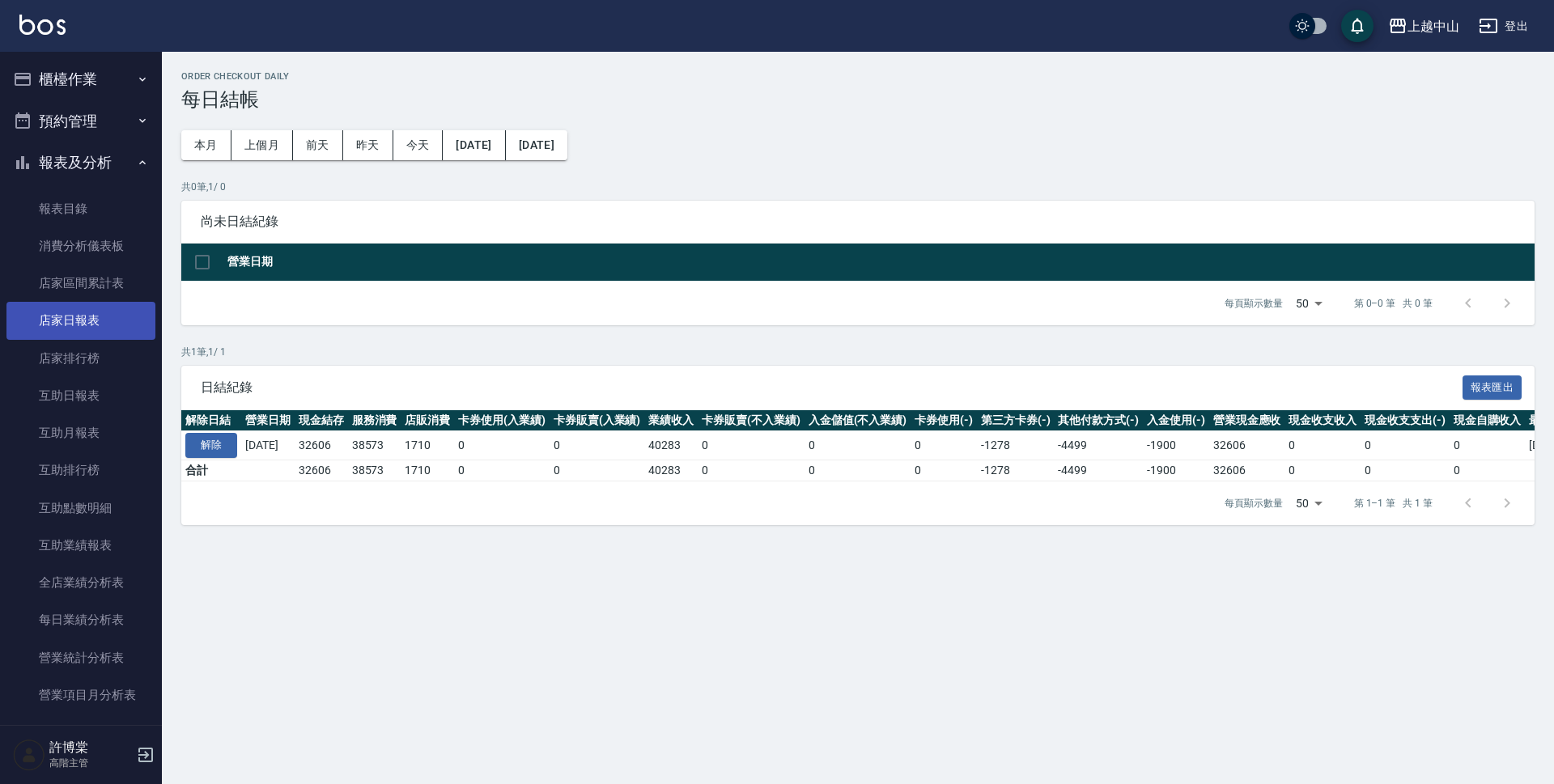
click at [95, 323] on link "店家日報表" at bounding box center [80, 320] width 149 height 37
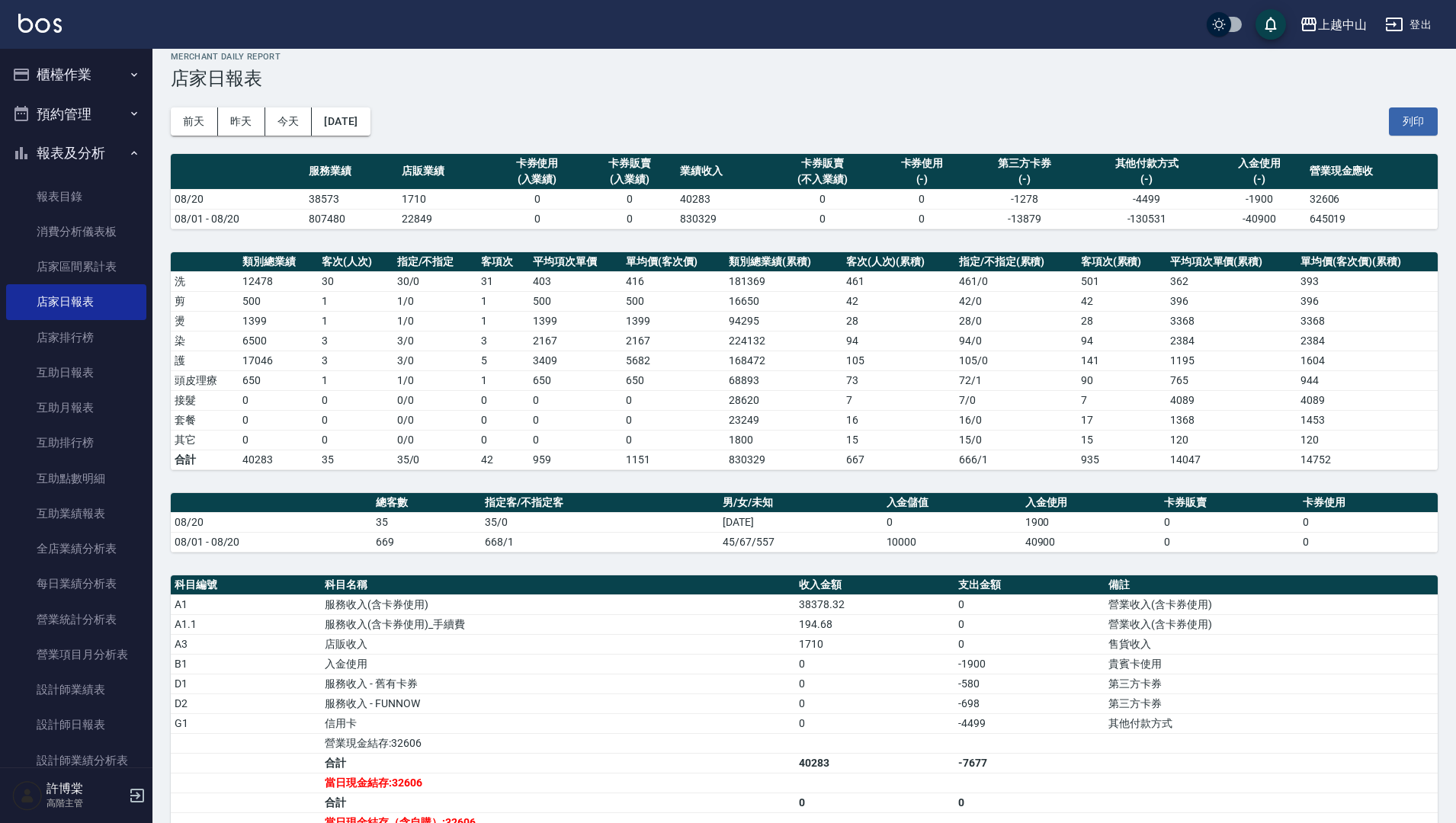
scroll to position [27, 0]
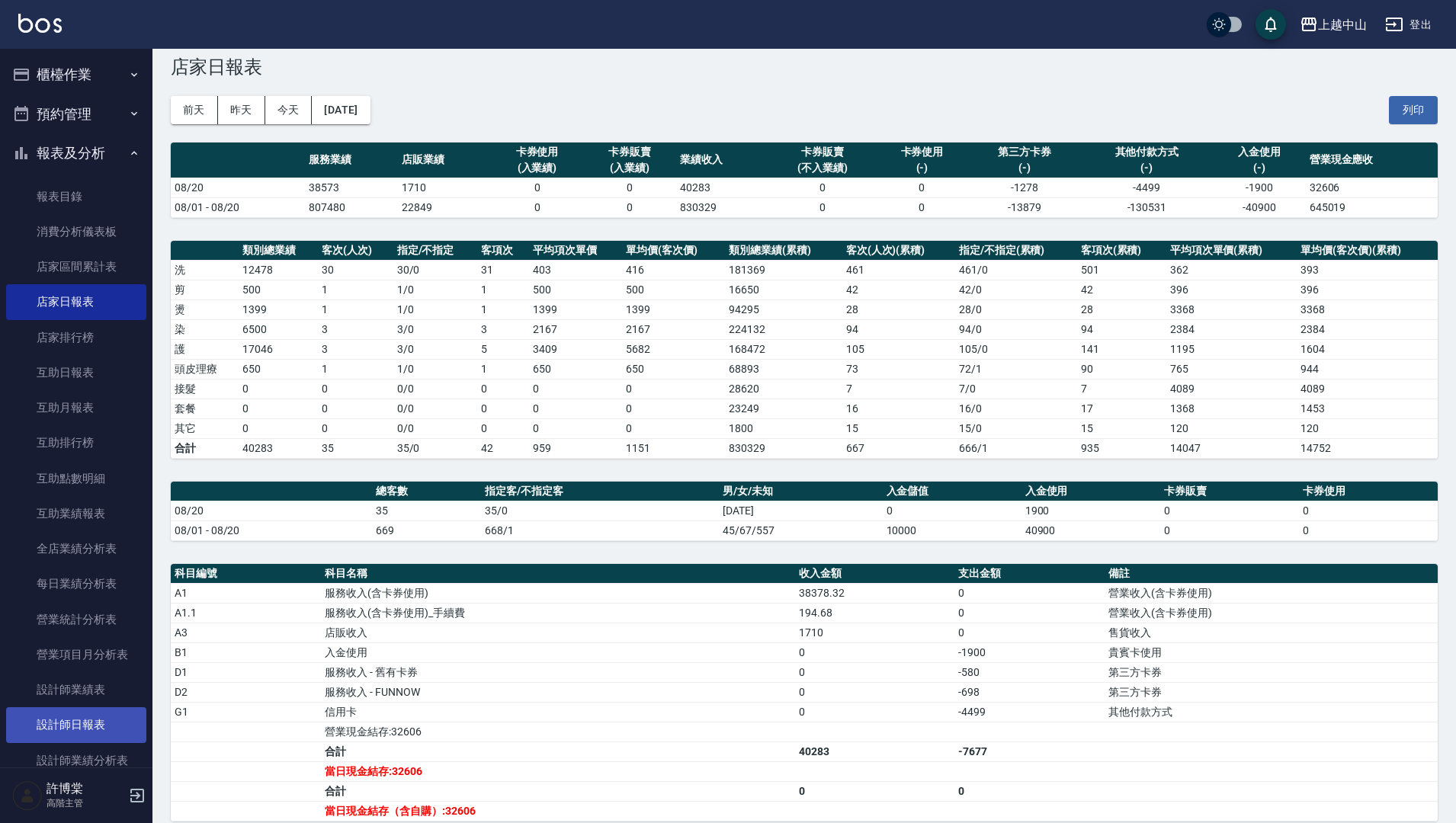
click at [88, 717] on link "設計師日報表" at bounding box center [76, 725] width 140 height 35
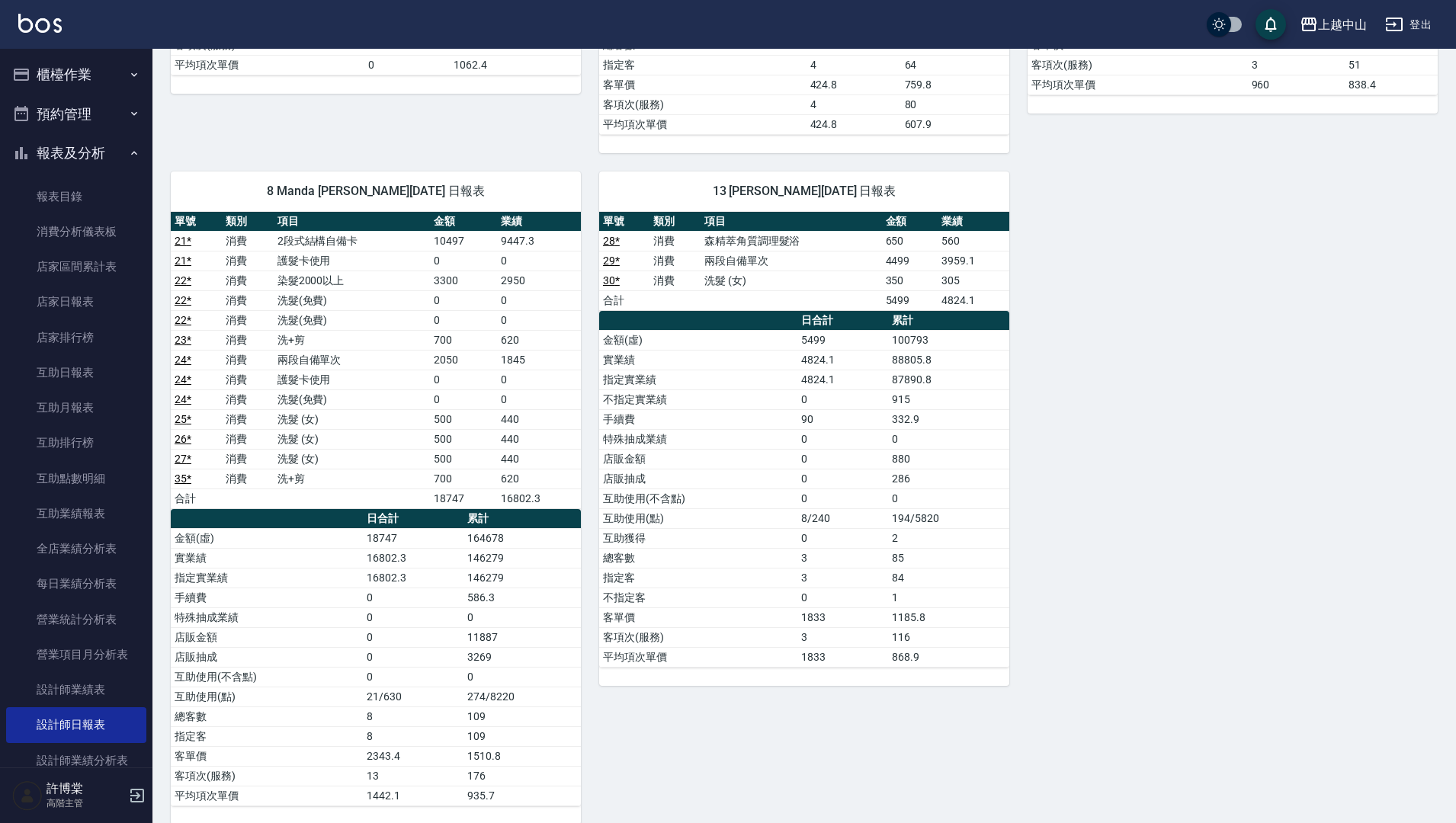
scroll to position [1123, 0]
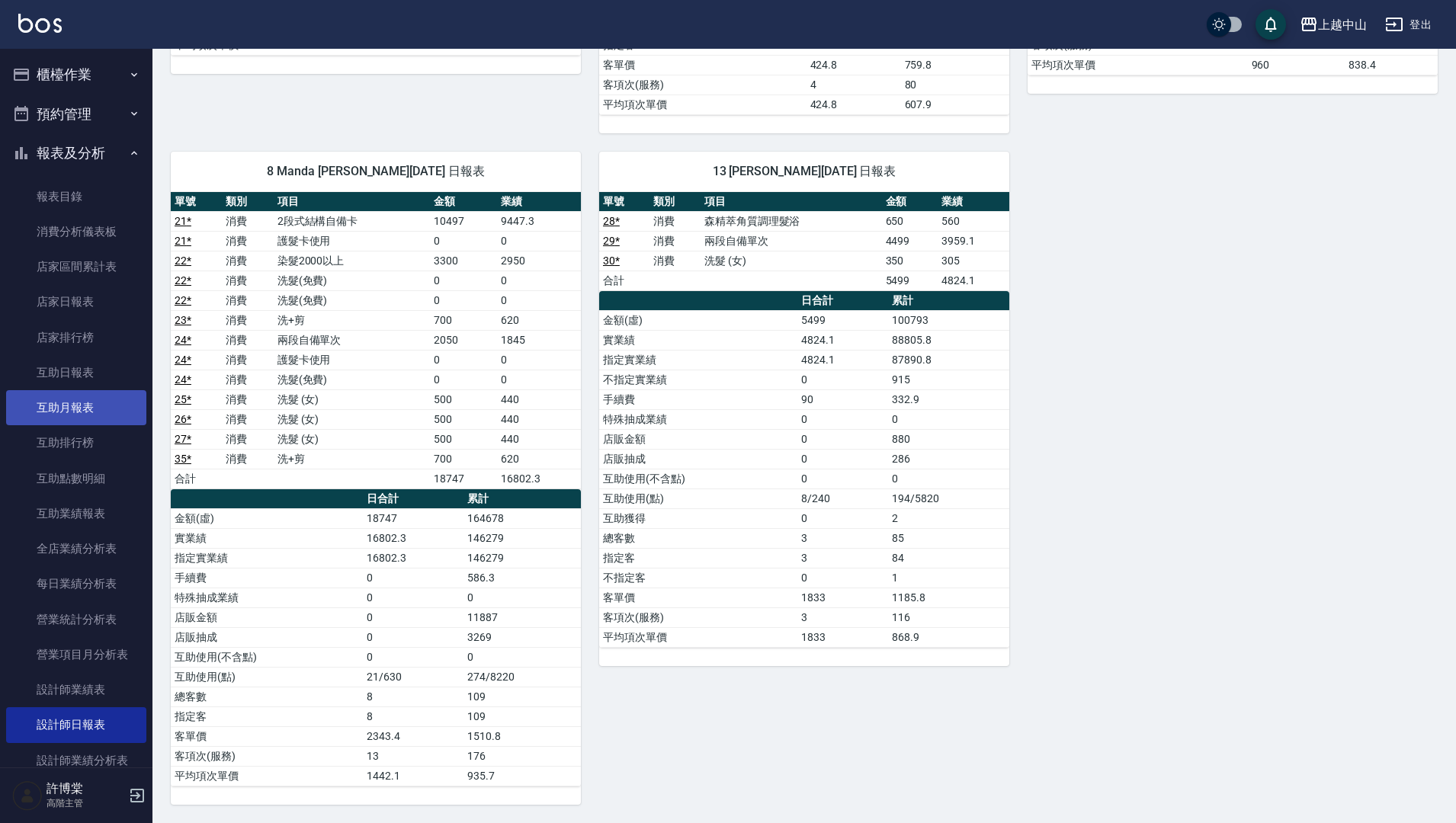
click at [96, 395] on link "互助月報表" at bounding box center [76, 408] width 140 height 35
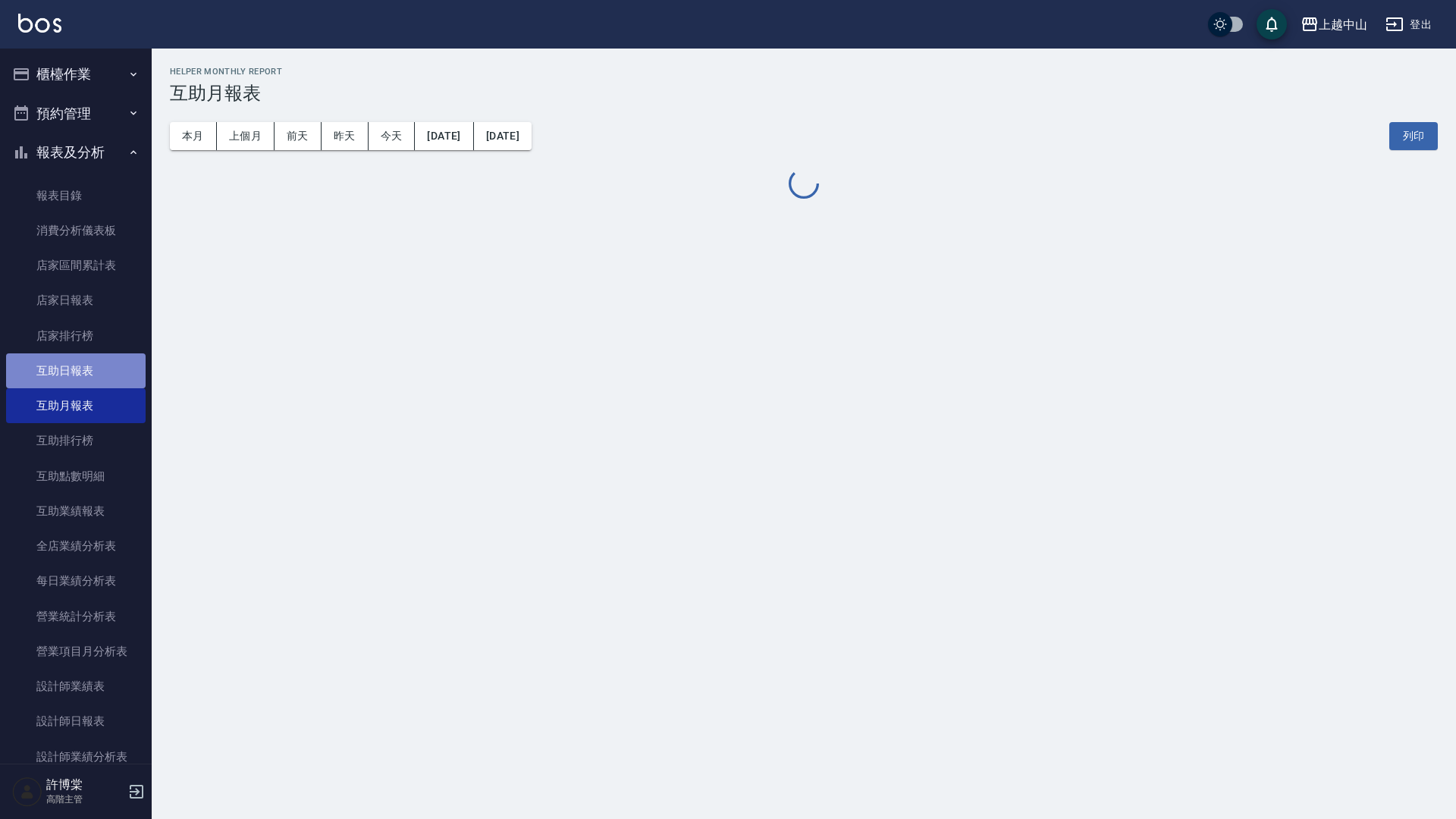
click at [108, 368] on link "互助日報表" at bounding box center [75, 371] width 139 height 35
